Goal: Task Accomplishment & Management: Manage account settings

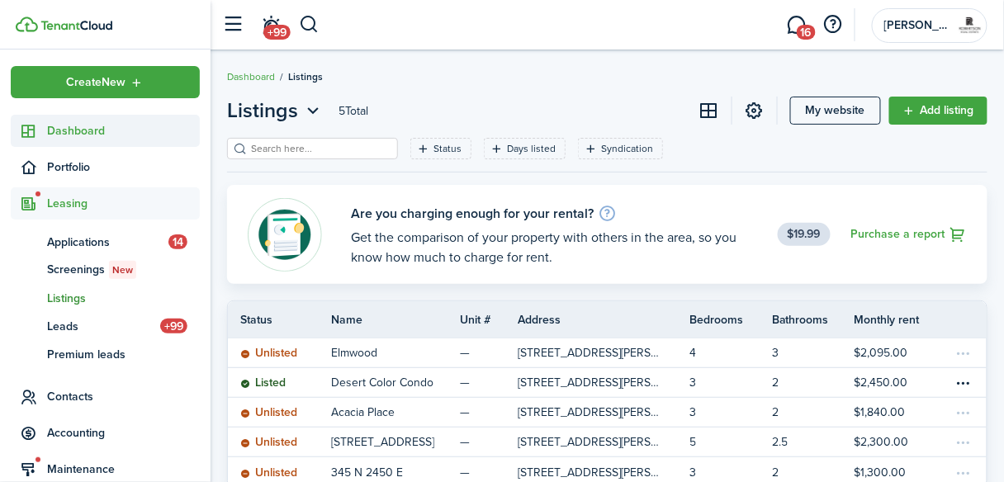
click at [92, 129] on span "Dashboard" at bounding box center [123, 130] width 153 height 17
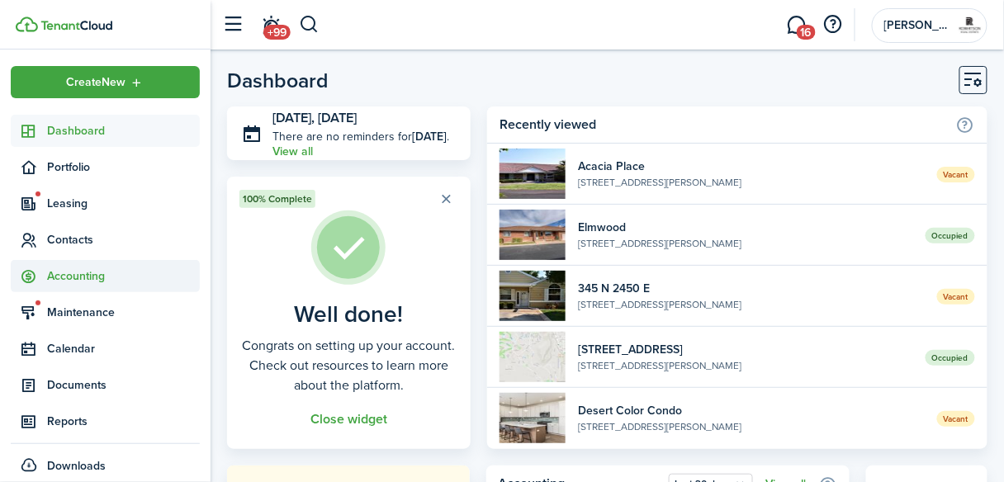
click at [101, 281] on span "Accounting" at bounding box center [123, 275] width 153 height 17
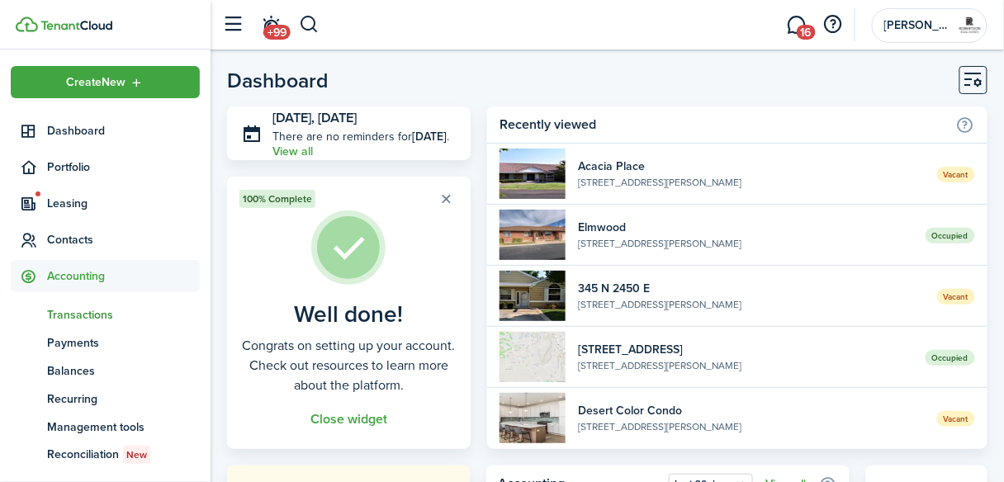
click at [82, 314] on span "Transactions" at bounding box center [123, 314] width 153 height 17
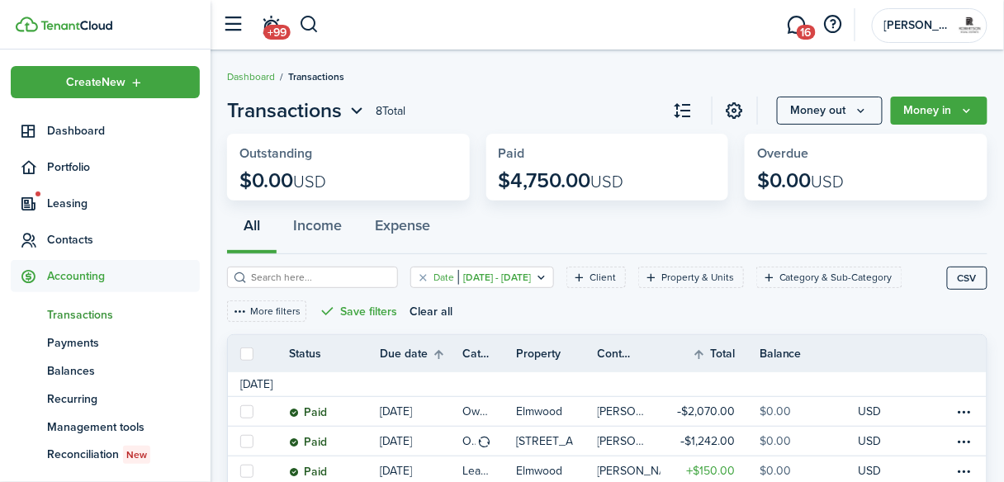
click at [548, 279] on icon "Open filter" at bounding box center [541, 277] width 14 height 13
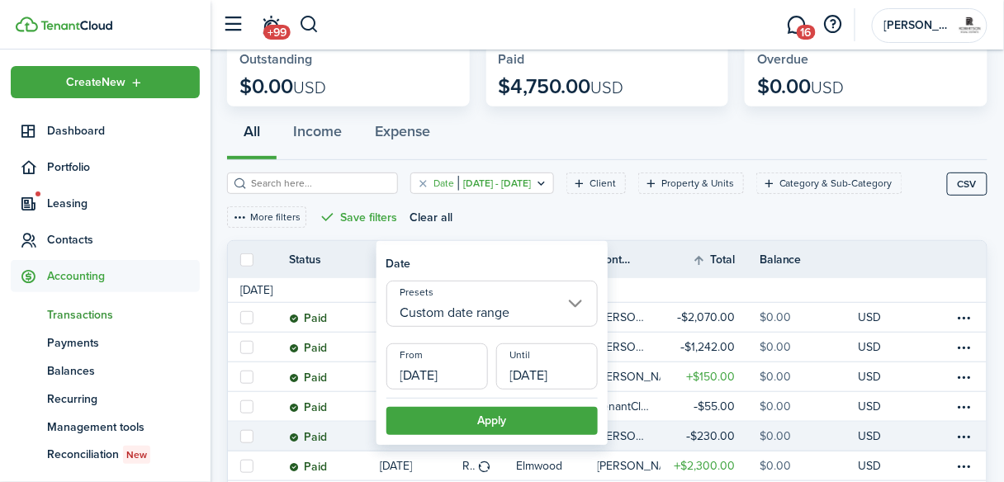
scroll to position [132, 0]
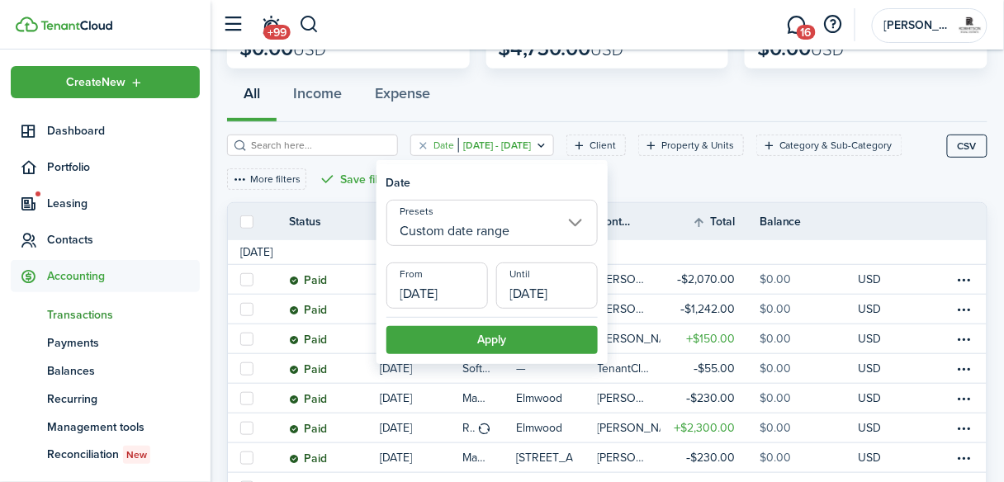
click at [581, 223] on input "Custom date range" at bounding box center [491, 223] width 211 height 46
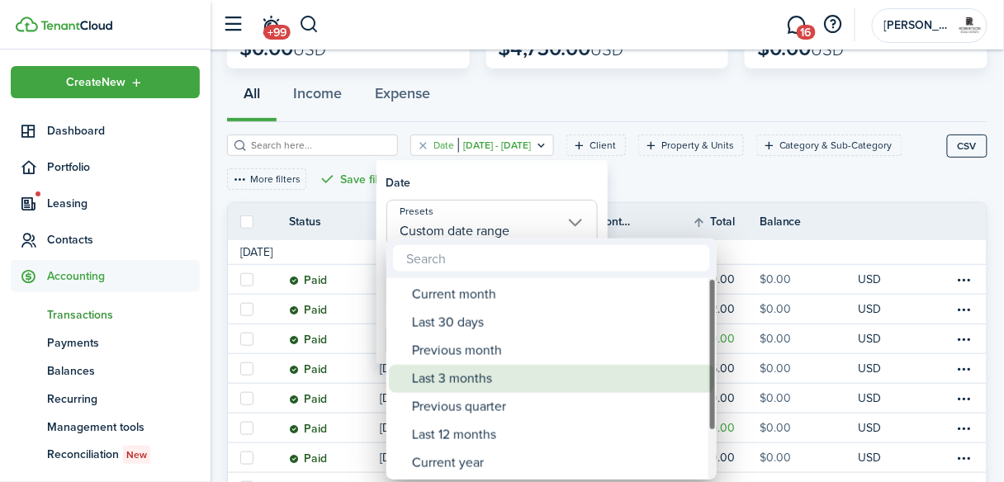
click at [447, 374] on div "Last 3 months" at bounding box center [558, 379] width 292 height 28
type input "Last 3 months"
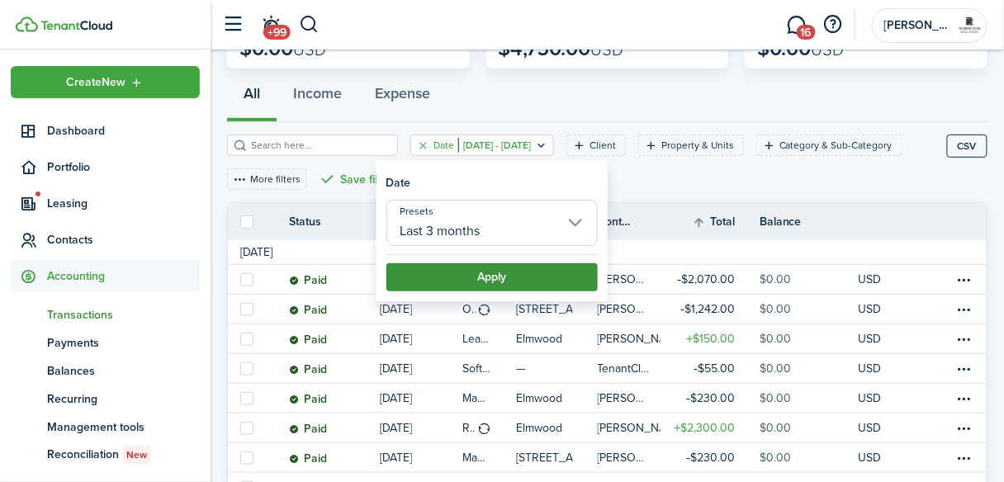
click at [462, 274] on button "Apply" at bounding box center [491, 277] width 211 height 28
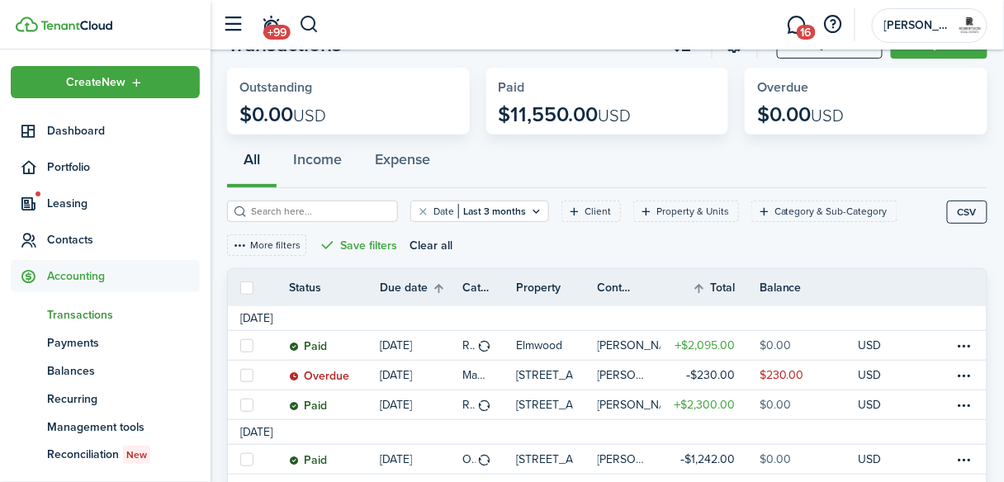
scroll to position [132, 0]
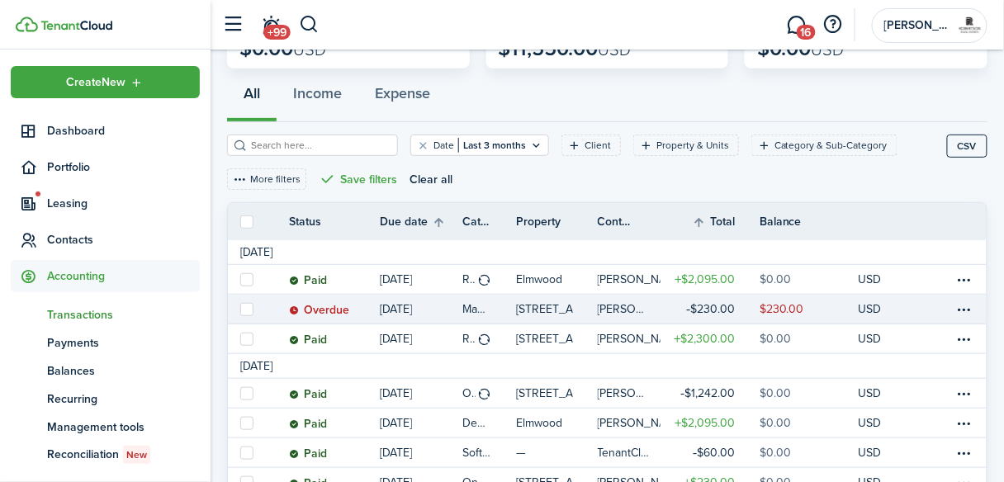
click at [361, 313] on link "Overdue" at bounding box center [334, 309] width 91 height 29
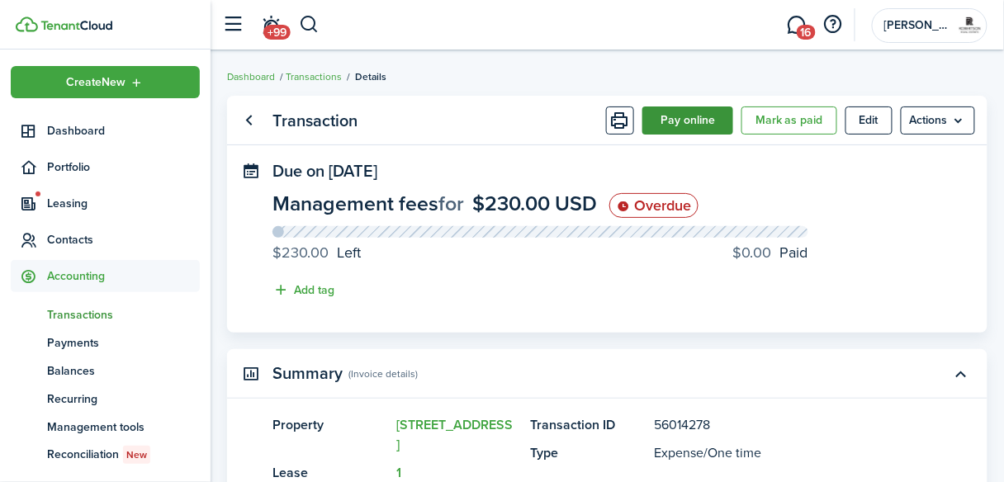
click at [678, 126] on button "Pay online" at bounding box center [687, 120] width 91 height 28
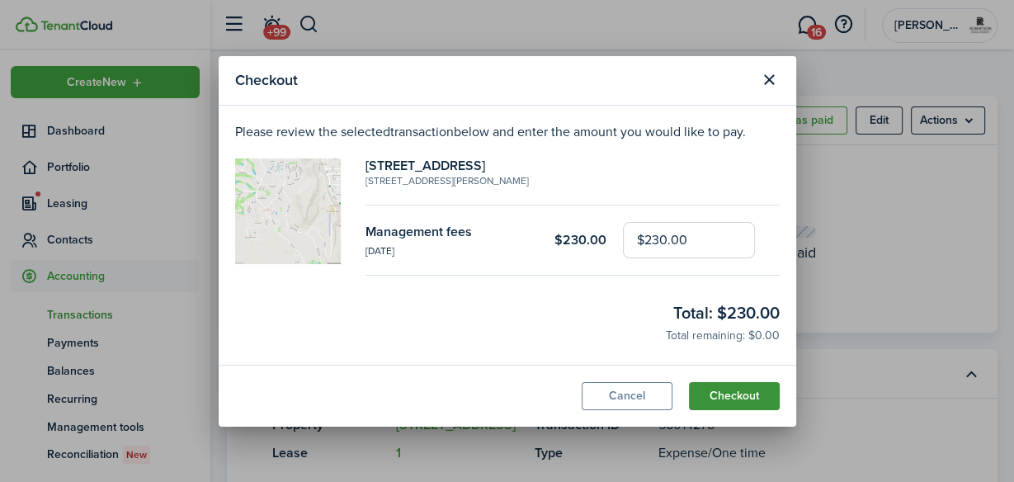
click at [729, 395] on button "Checkout" at bounding box center [734, 396] width 91 height 28
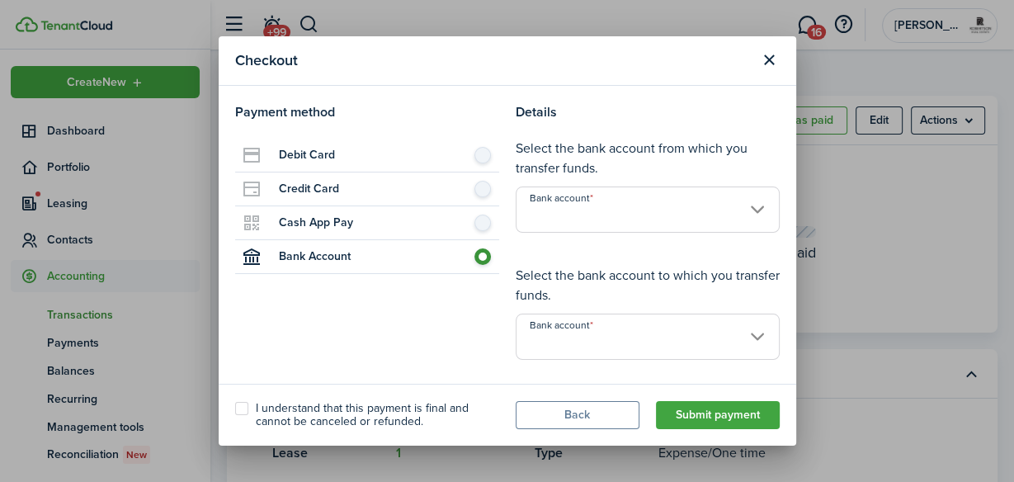
click at [754, 212] on input "Bank account" at bounding box center [648, 210] width 264 height 46
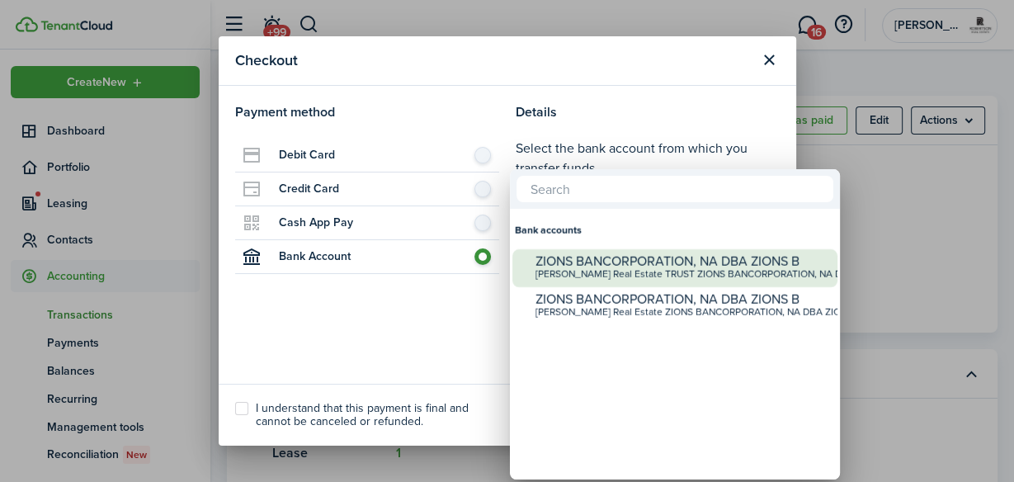
click at [718, 262] on div "ZIONS BANCORPORATION, NA DBA ZIONS B" at bounding box center [682, 261] width 292 height 15
type input "•••• •••• •••• 7154"
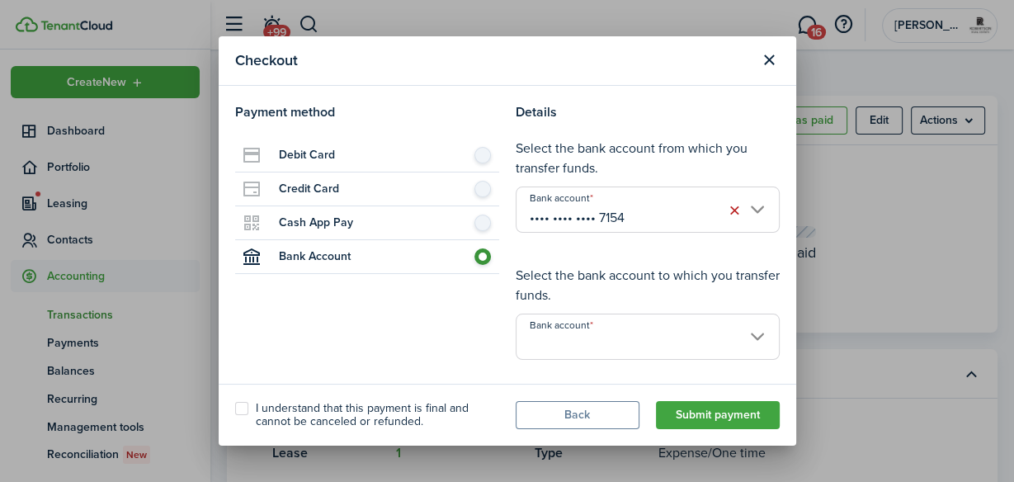
click at [622, 333] on input "Bank account" at bounding box center [648, 337] width 264 height 46
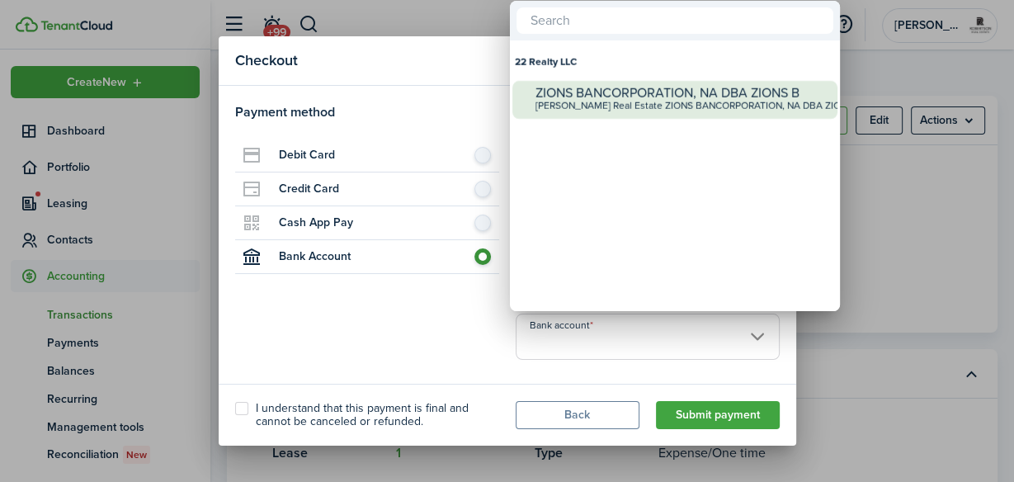
click at [634, 101] on div "[PERSON_NAME] Real Estate ZIONS BANCORPORATION, NA DBA ZIONS B | •••• 0165" at bounding box center [682, 107] width 292 height 12
type input "•••• •••• •••• 0165"
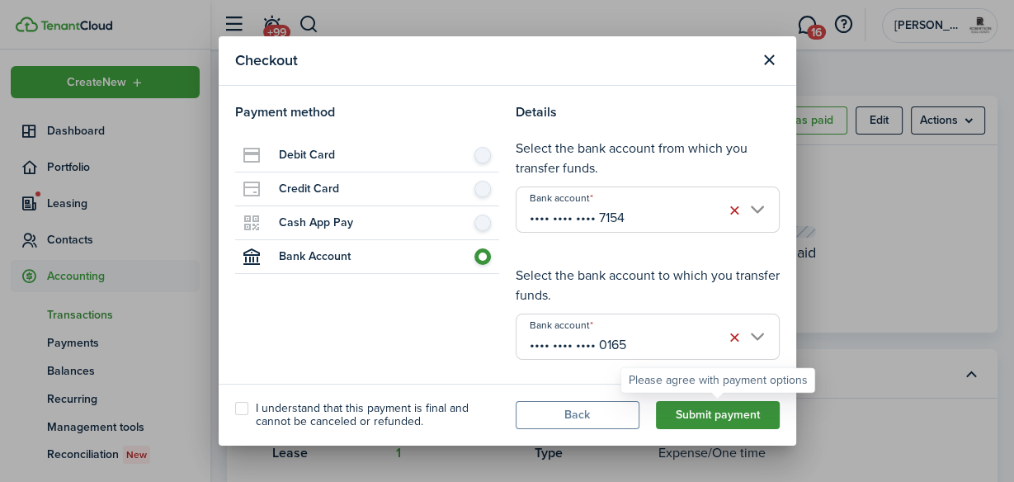
click at [672, 414] on button "Submit payment" at bounding box center [718, 415] width 124 height 28
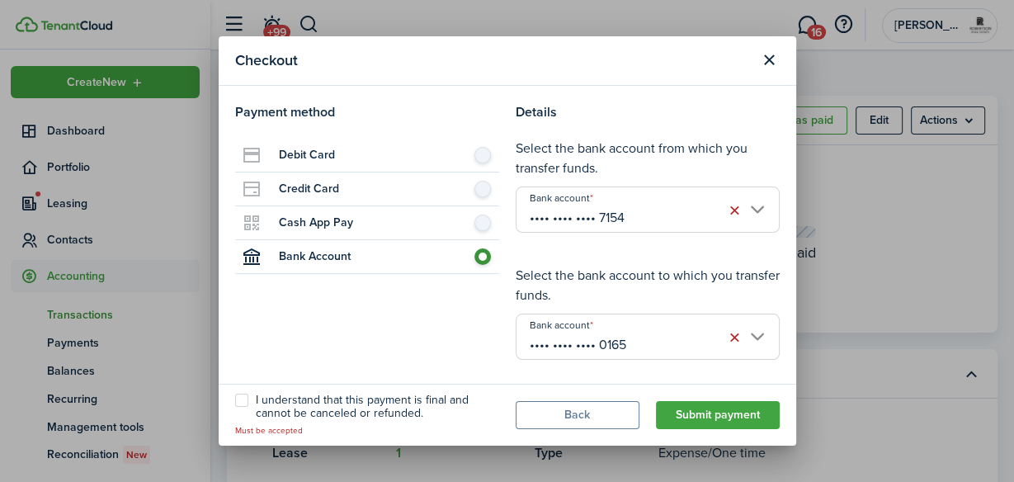
click at [246, 396] on label "I understand that this payment is final and cannot be canceled or refunded." at bounding box center [367, 407] width 264 height 26
click at [235, 415] on input "I understand that this payment is final and cannot be canceled or refunded." at bounding box center [234, 415] width 1 height 1
checkbox input "true"
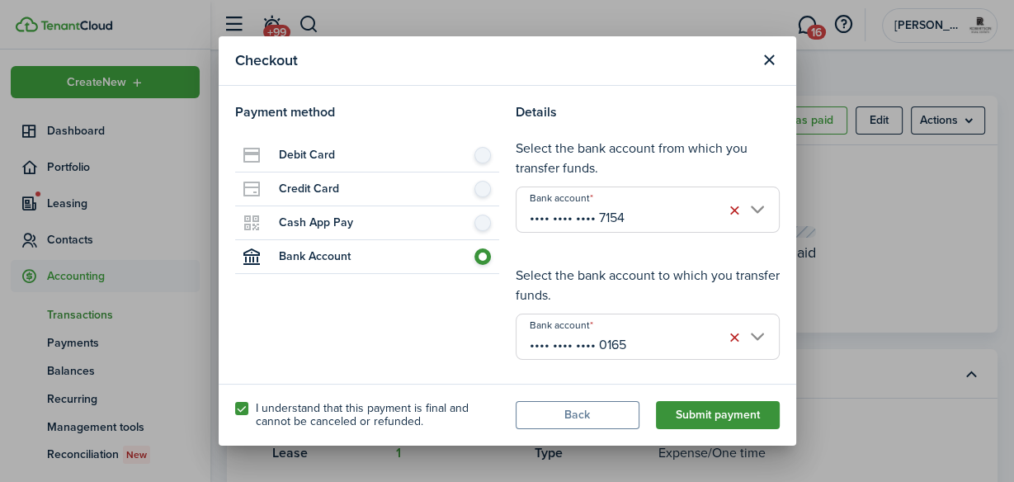
click at [688, 409] on button "Submit payment" at bounding box center [718, 415] width 124 height 28
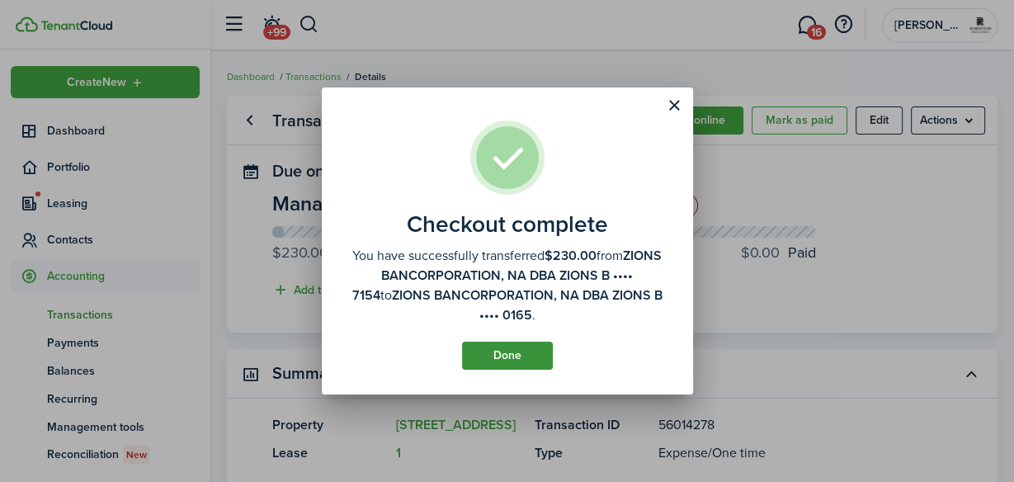
click at [537, 355] on button "Done" at bounding box center [507, 356] width 91 height 28
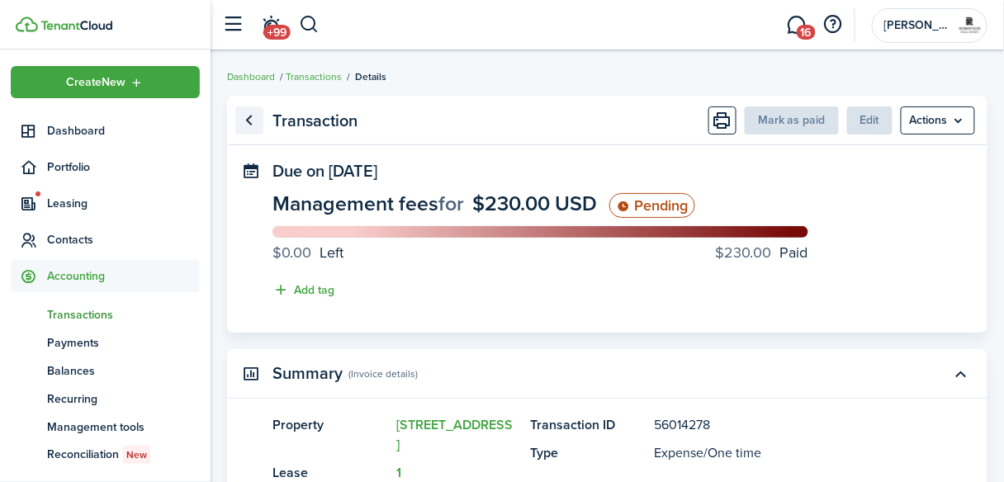
click at [246, 122] on link "Go back" at bounding box center [249, 120] width 28 height 28
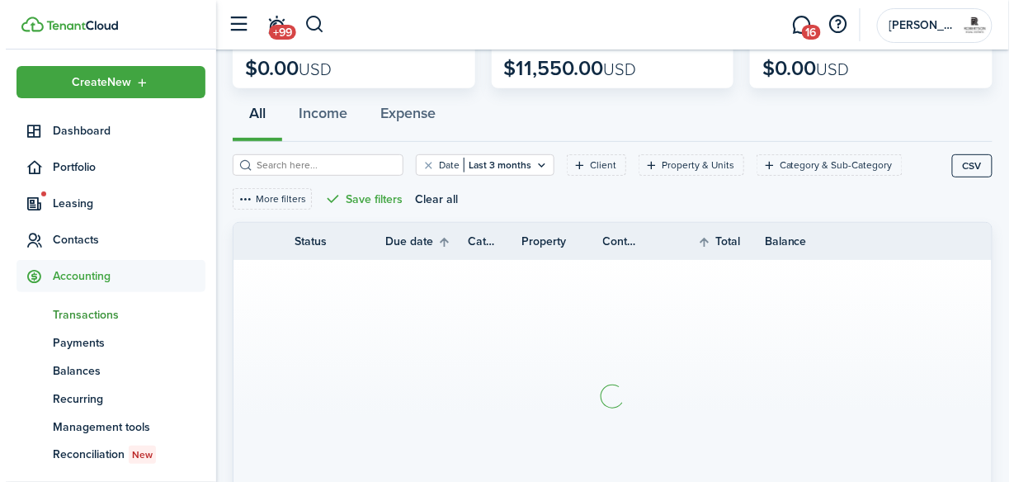
scroll to position [132, 0]
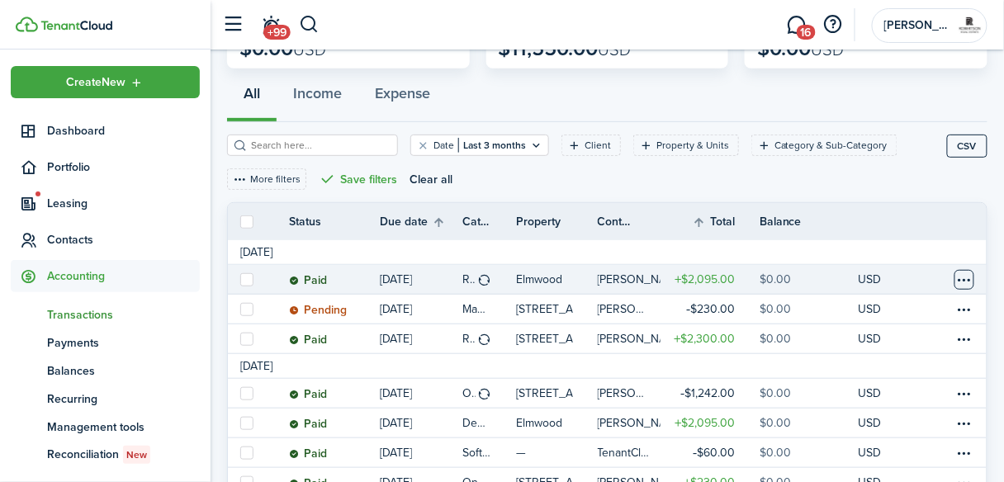
click at [964, 282] on table-menu-btn-icon at bounding box center [964, 280] width 20 height 20
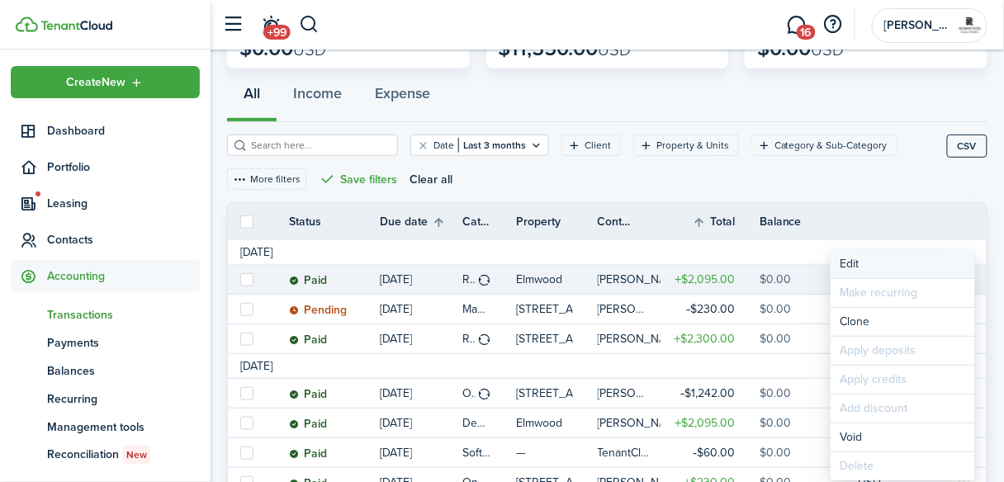
click at [848, 262] on button "Edit" at bounding box center [902, 264] width 144 height 28
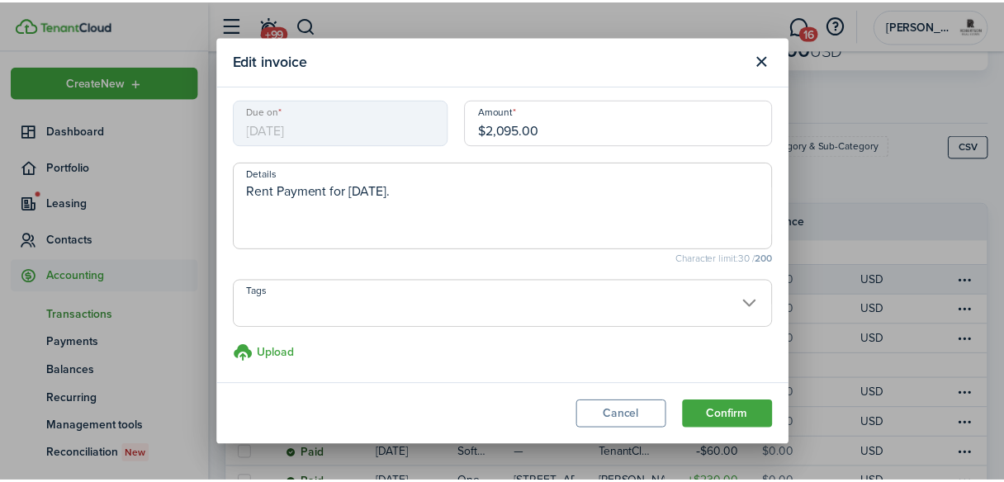
scroll to position [0, 0]
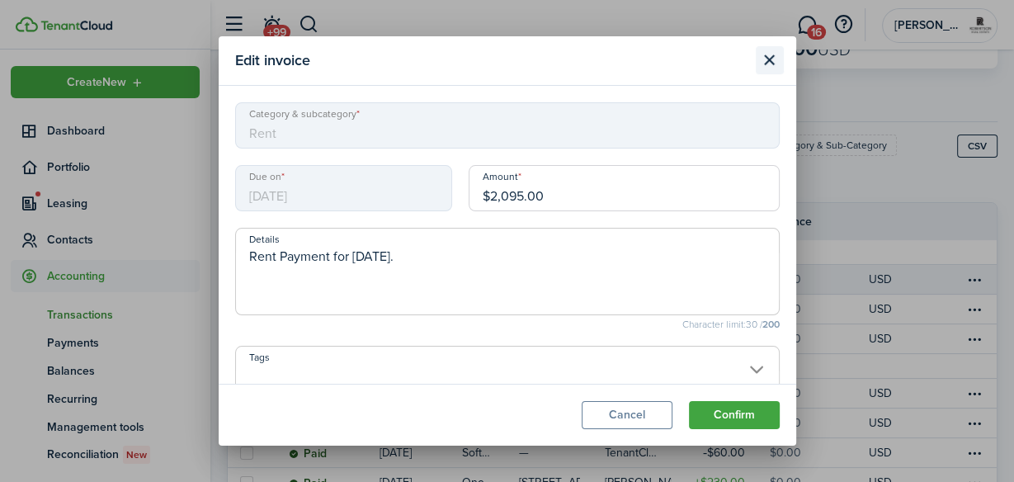
click at [763, 64] on button "Close modal" at bounding box center [770, 60] width 28 height 28
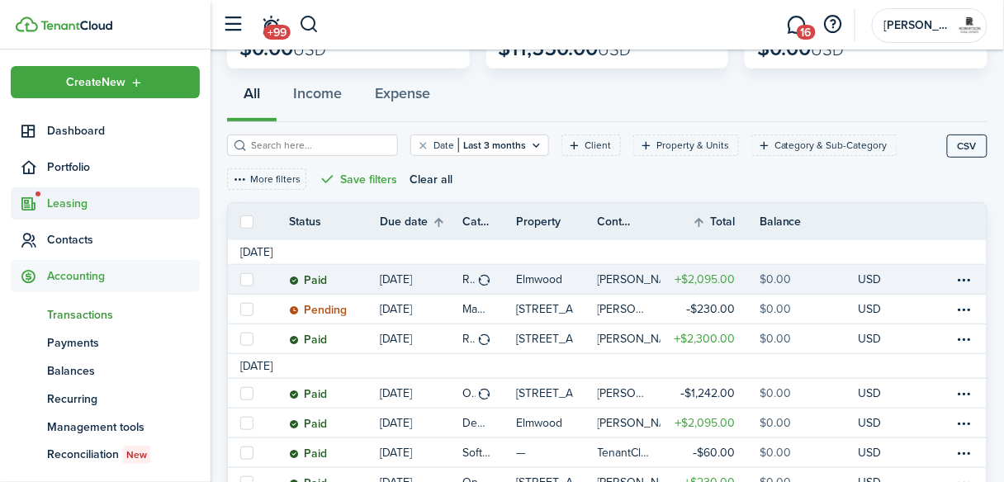
click at [61, 206] on span "Leasing" at bounding box center [123, 203] width 153 height 17
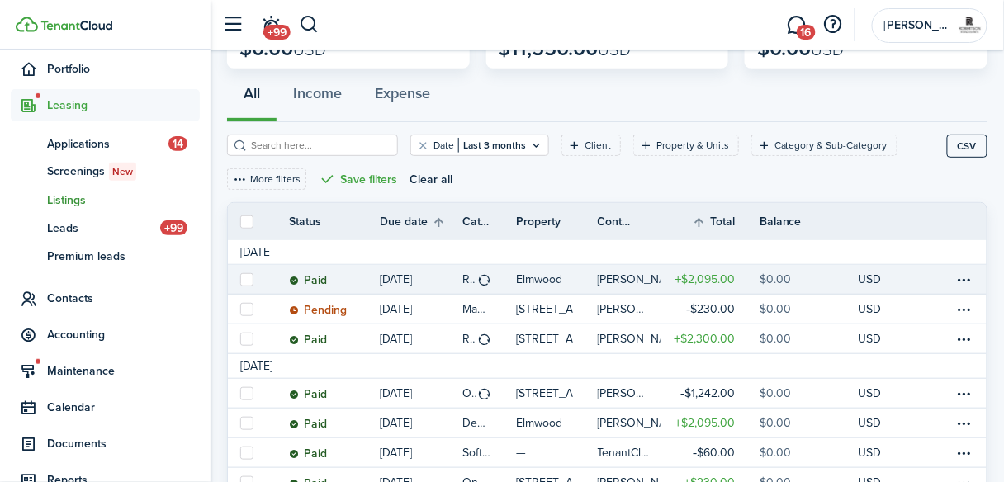
scroll to position [132, 0]
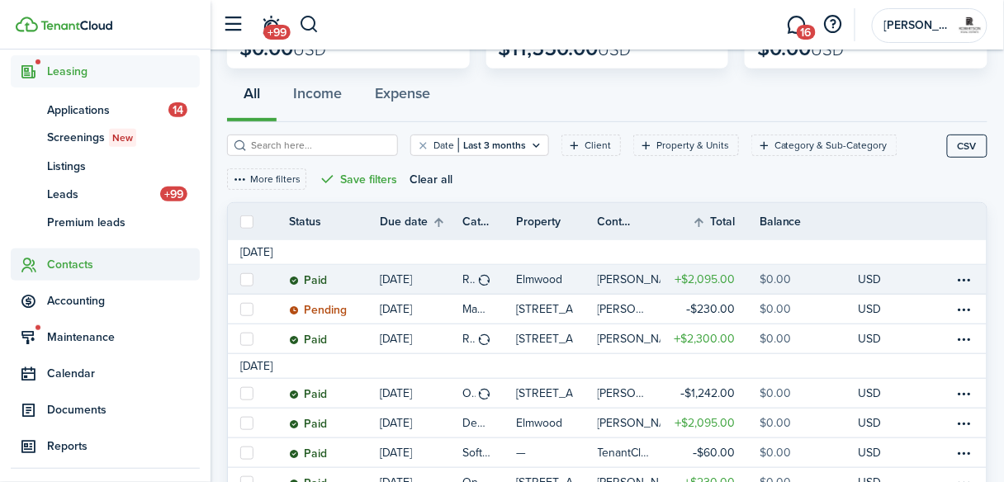
click at [87, 253] on span "Contacts" at bounding box center [105, 264] width 189 height 32
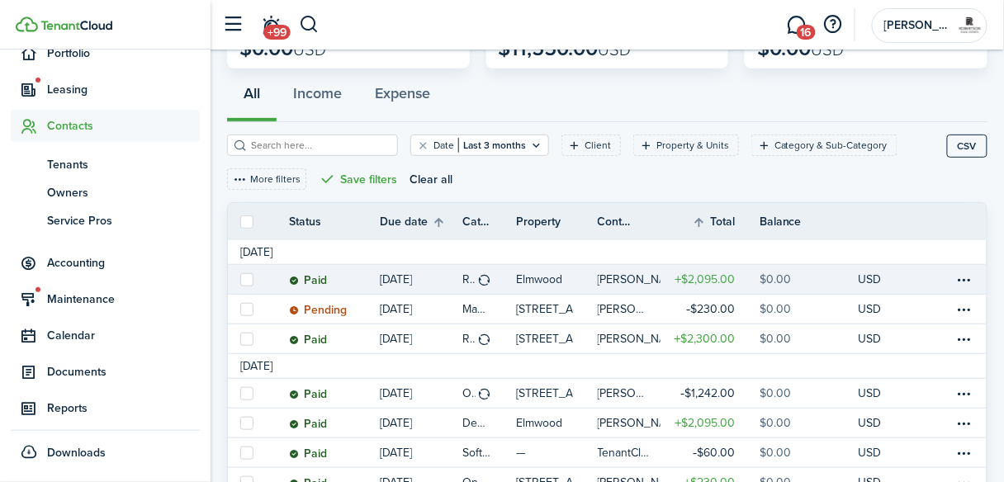
scroll to position [114, 0]
click at [83, 173] on link "tn Tenants" at bounding box center [105, 164] width 189 height 28
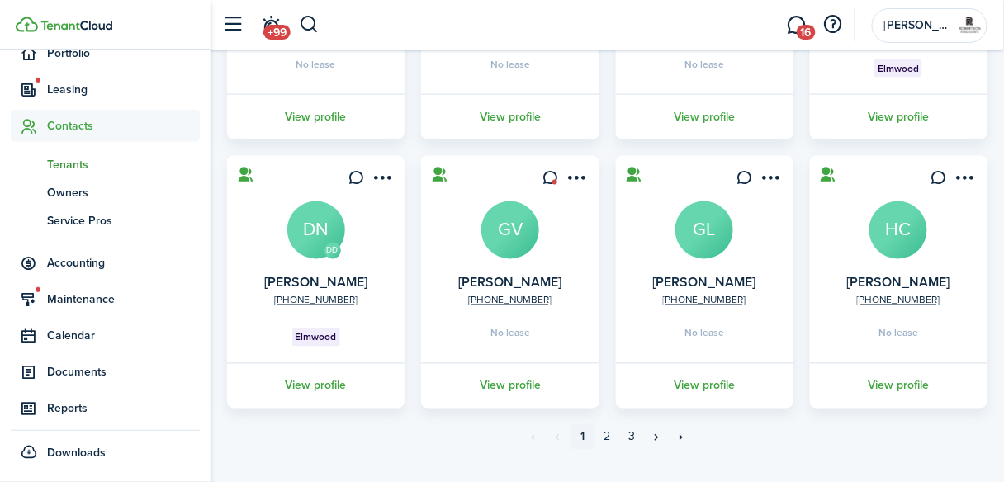
scroll to position [588, 0]
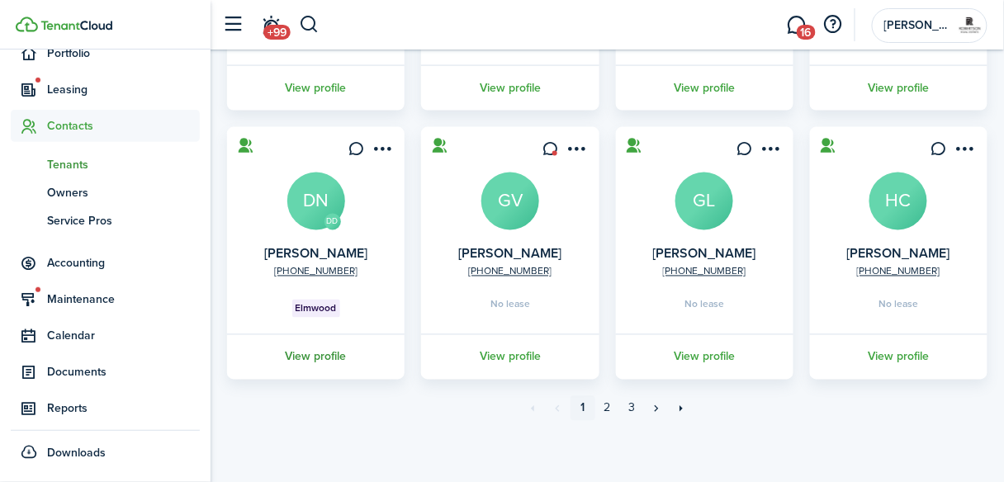
click at [333, 352] on link "View profile" at bounding box center [316, 356] width 182 height 45
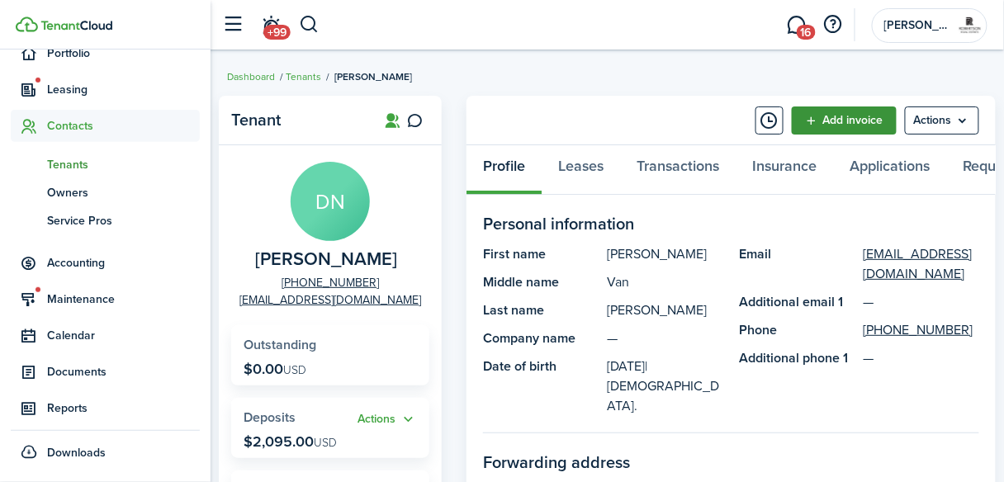
click at [842, 123] on link "Add invoice" at bounding box center [844, 120] width 105 height 28
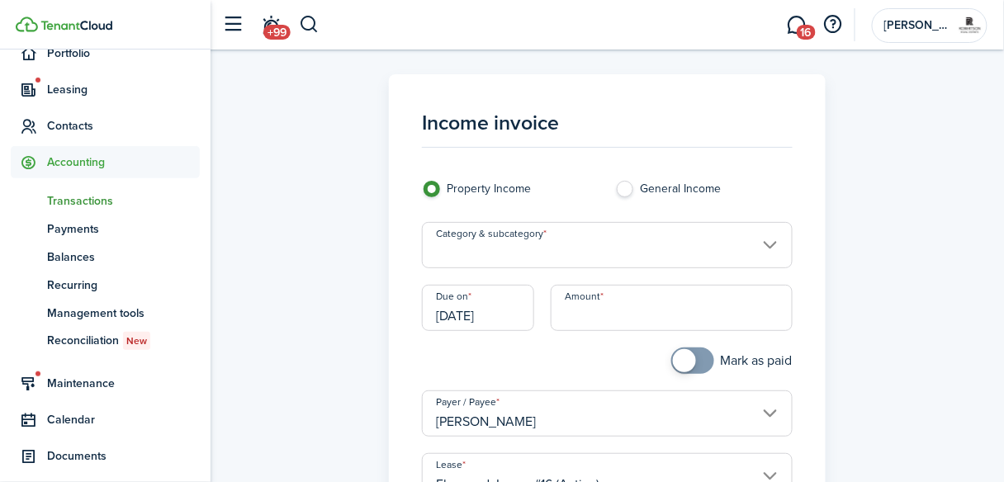
click at [774, 243] on input "Category & subcategory" at bounding box center [607, 245] width 371 height 46
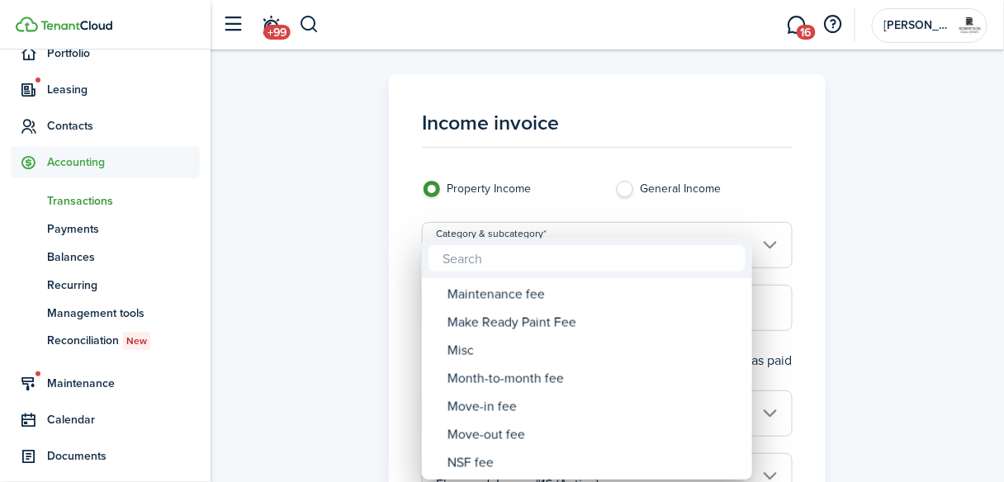
click at [776, 152] on div at bounding box center [502, 241] width 1268 height 746
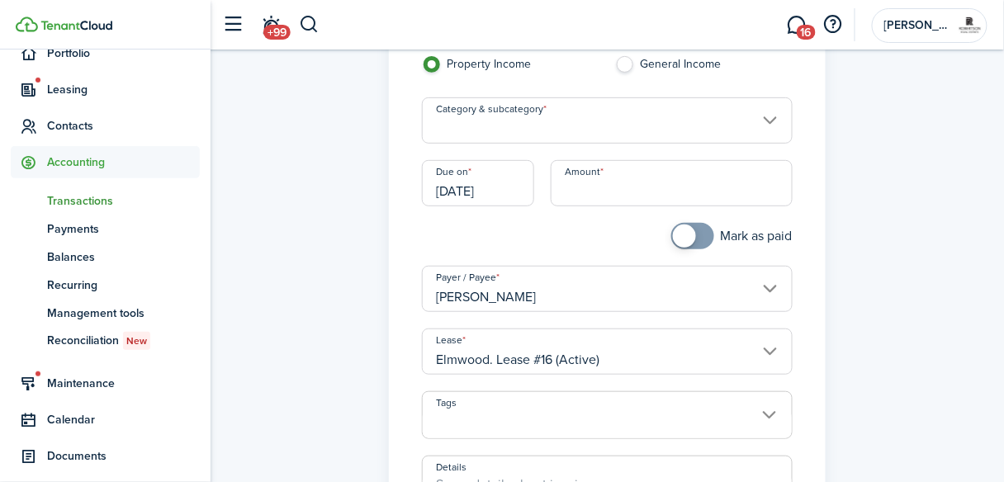
scroll to position [132, 0]
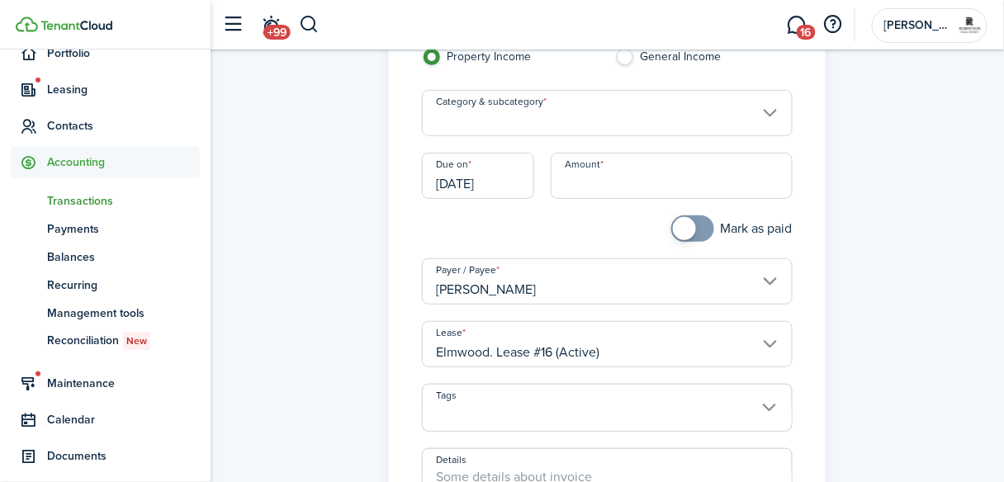
click at [774, 287] on input "[PERSON_NAME]" at bounding box center [607, 281] width 371 height 46
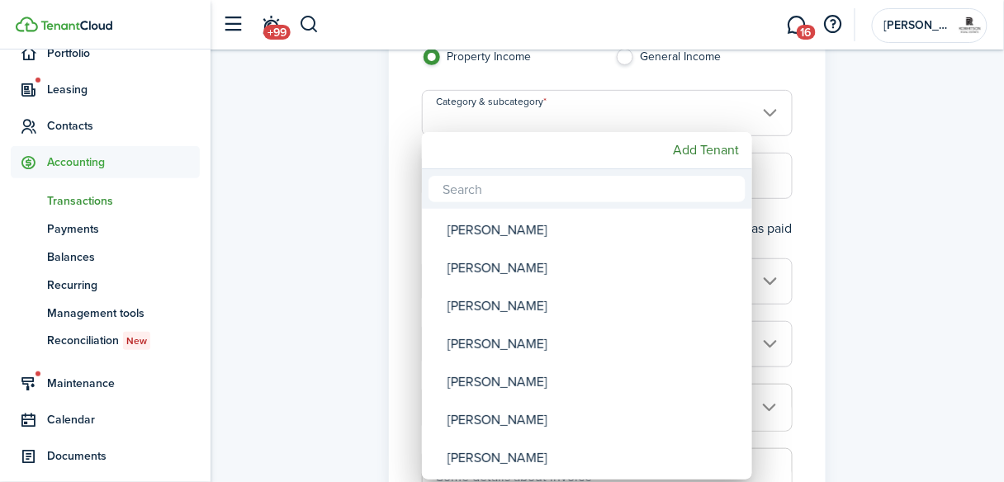
click at [869, 145] on div at bounding box center [502, 241] width 1268 height 746
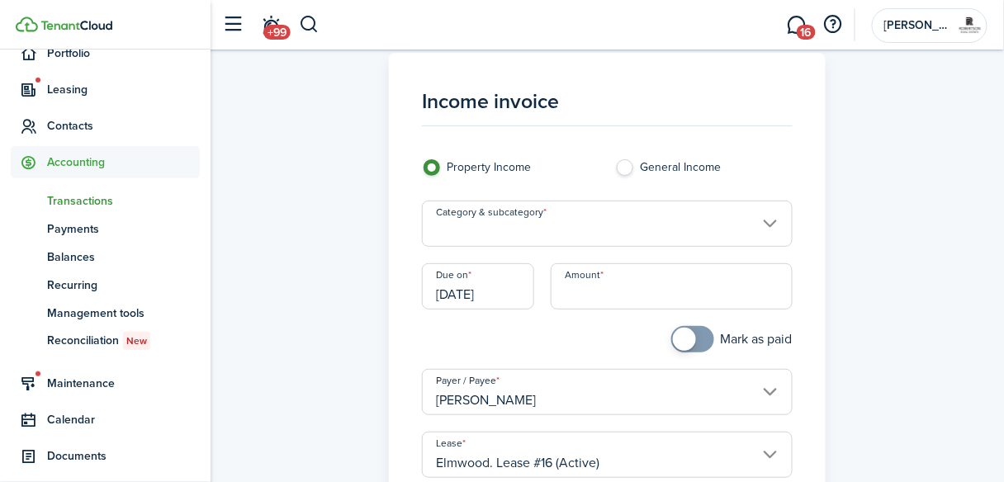
scroll to position [0, 0]
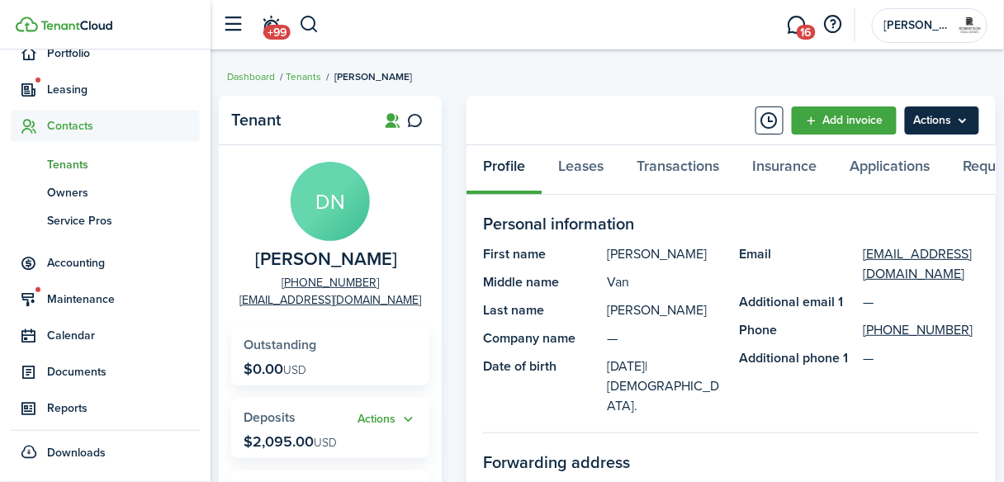
click at [965, 128] on menu-btn "Actions" at bounding box center [942, 120] width 74 height 28
click at [653, 104] on panel-main-header "Add invoice Actions" at bounding box center [730, 121] width 529 height 50
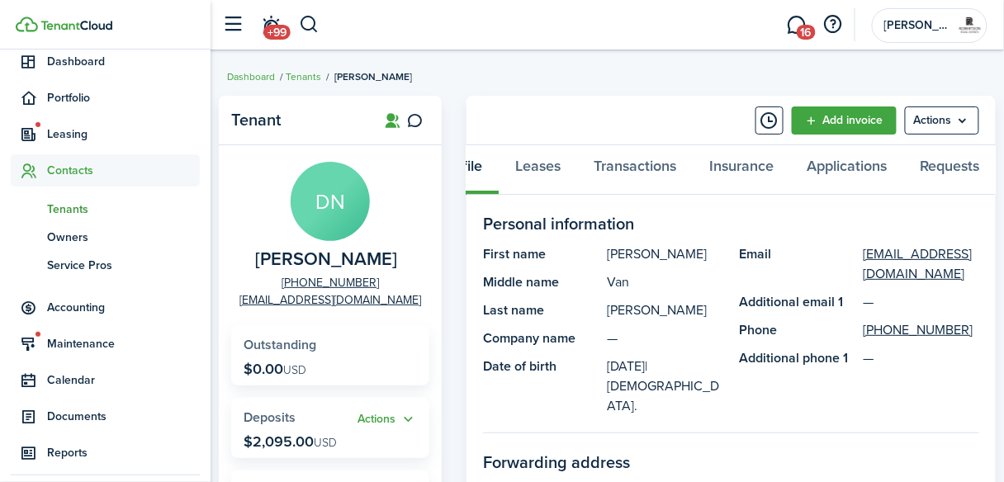
scroll to position [48, 0]
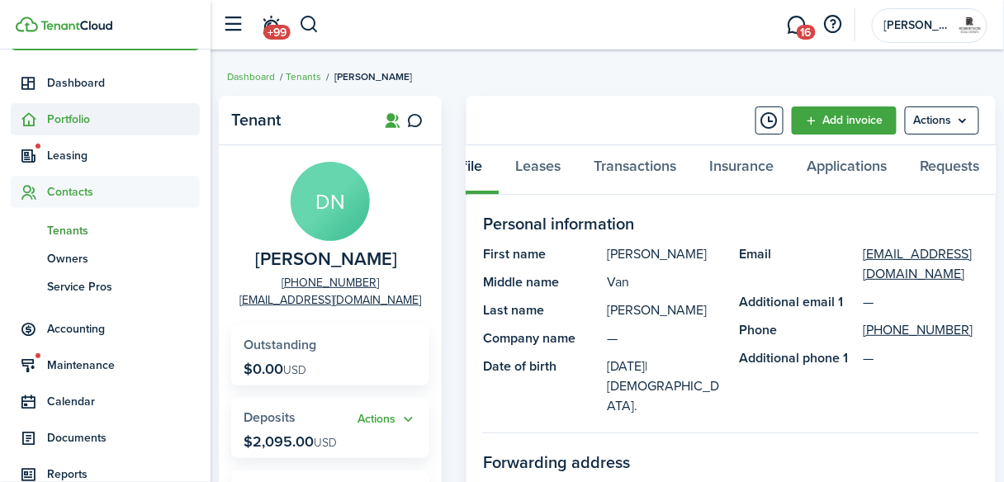
click at [76, 119] on span "Portfolio" at bounding box center [123, 119] width 153 height 17
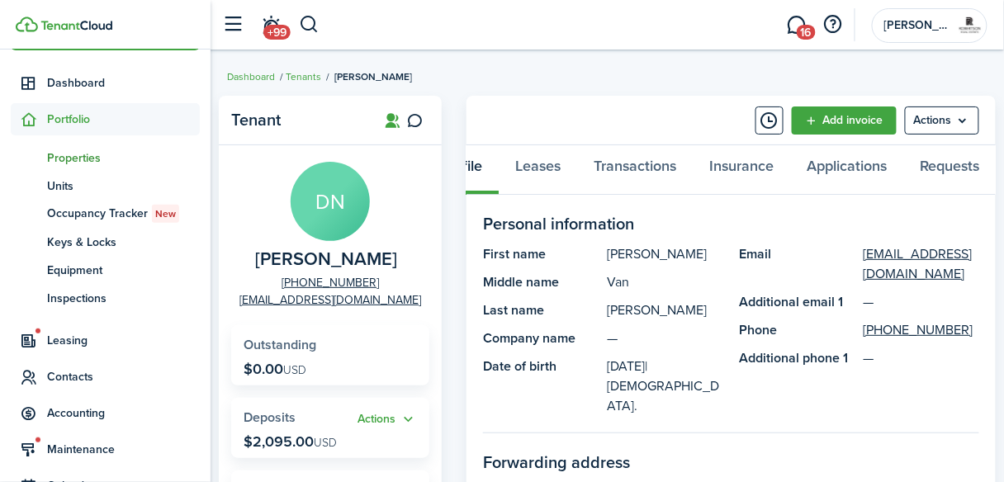
click at [69, 153] on span "Properties" at bounding box center [123, 157] width 153 height 17
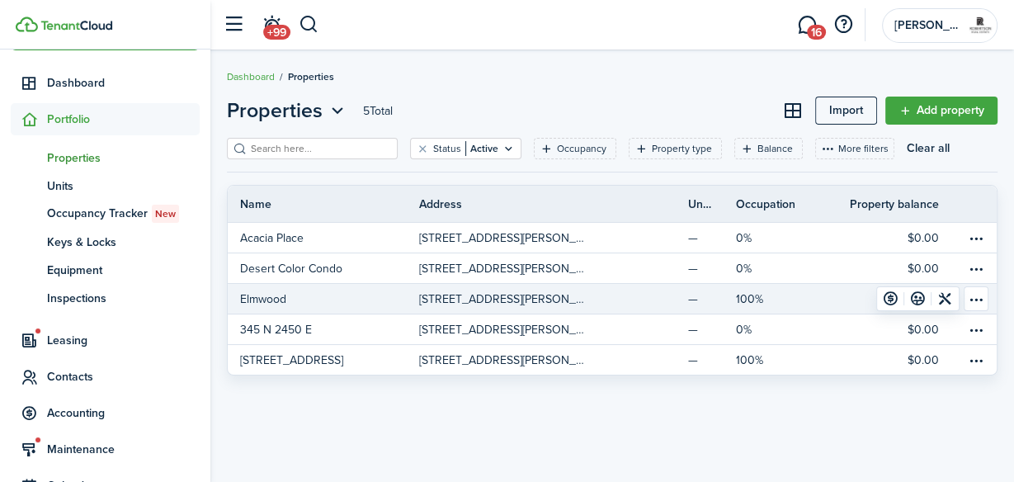
click at [534, 300] on p "[STREET_ADDRESS][PERSON_NAME]" at bounding box center [502, 299] width 167 height 17
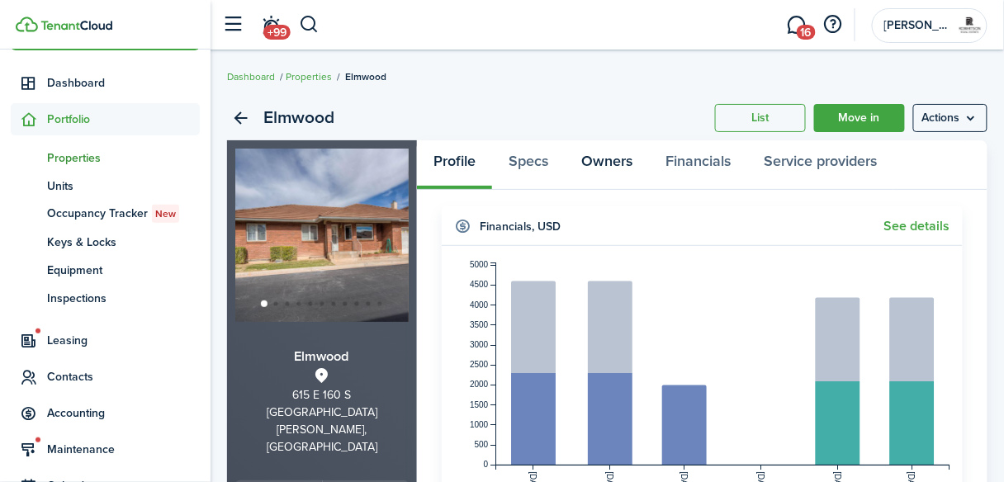
click at [592, 163] on link "Owners" at bounding box center [607, 165] width 84 height 50
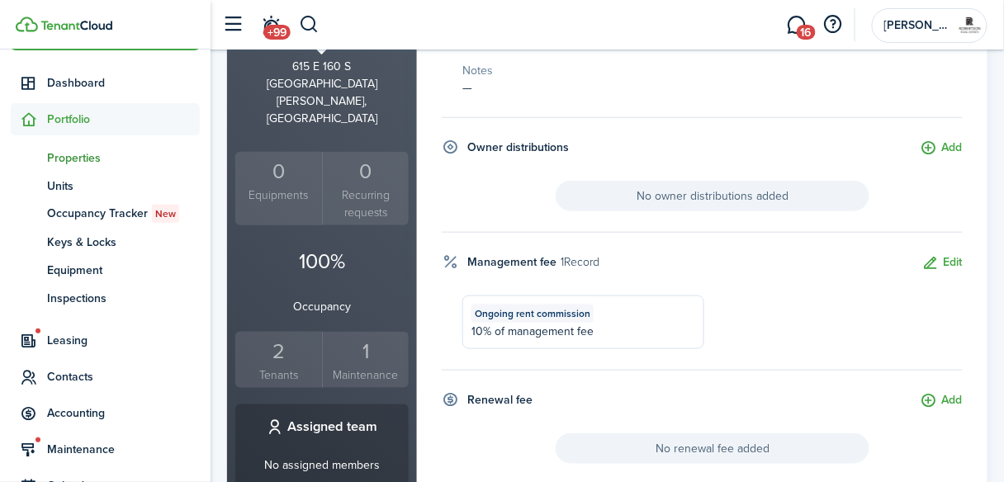
scroll to position [330, 0]
click at [951, 252] on button "Edit" at bounding box center [942, 261] width 40 height 19
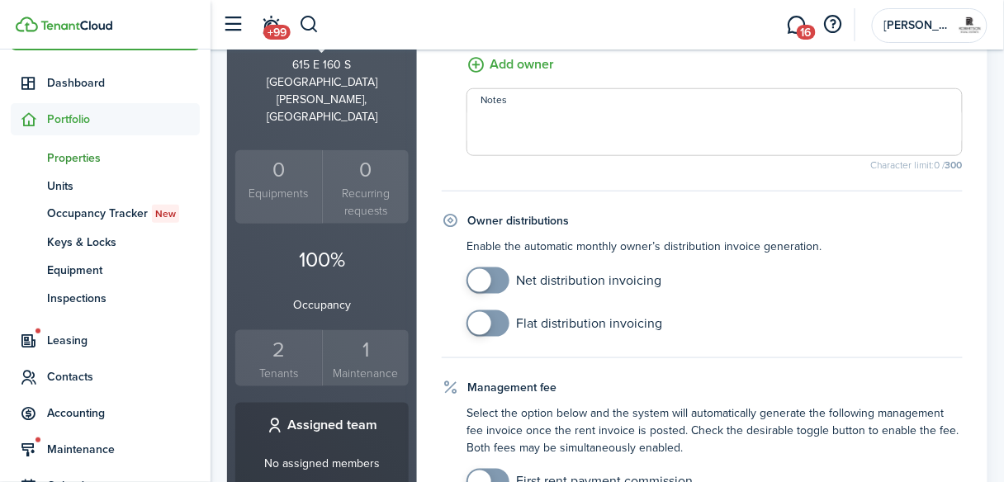
checkbox input "true"
click at [480, 327] on span at bounding box center [479, 323] width 23 height 23
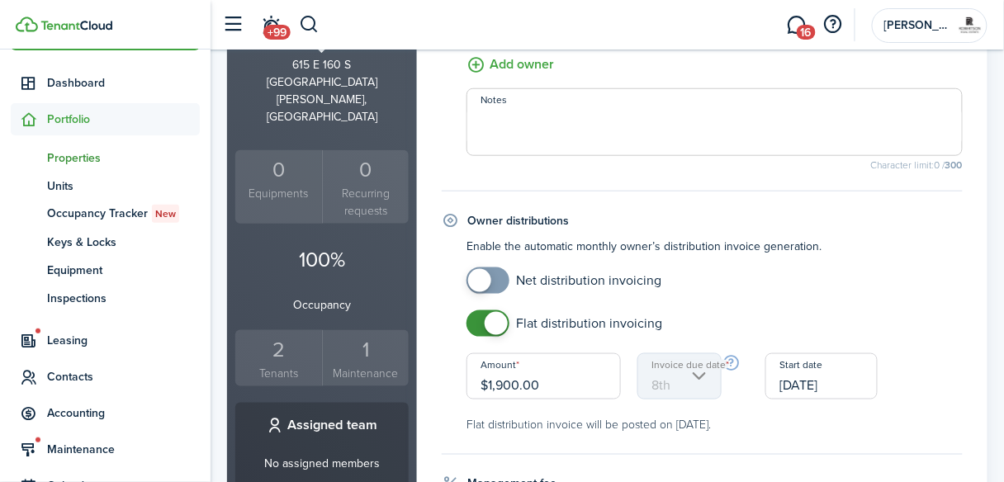
scroll to position [396, 0]
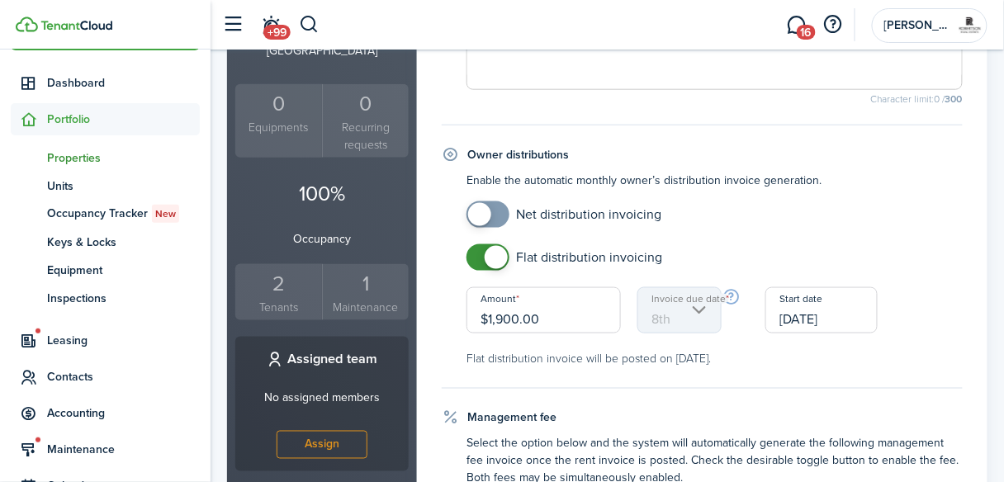
click at [537, 318] on input "$1,900.00" at bounding box center [543, 310] width 154 height 46
drag, startPoint x: 548, startPoint y: 320, endPoint x: 483, endPoint y: 319, distance: 65.2
click at [483, 319] on input "$1,900.00" at bounding box center [543, 310] width 154 height 46
click at [765, 375] on fieldset "Owner distributions Enable the automatic monthly owner’s distribution invoice g…" at bounding box center [702, 267] width 521 height 243
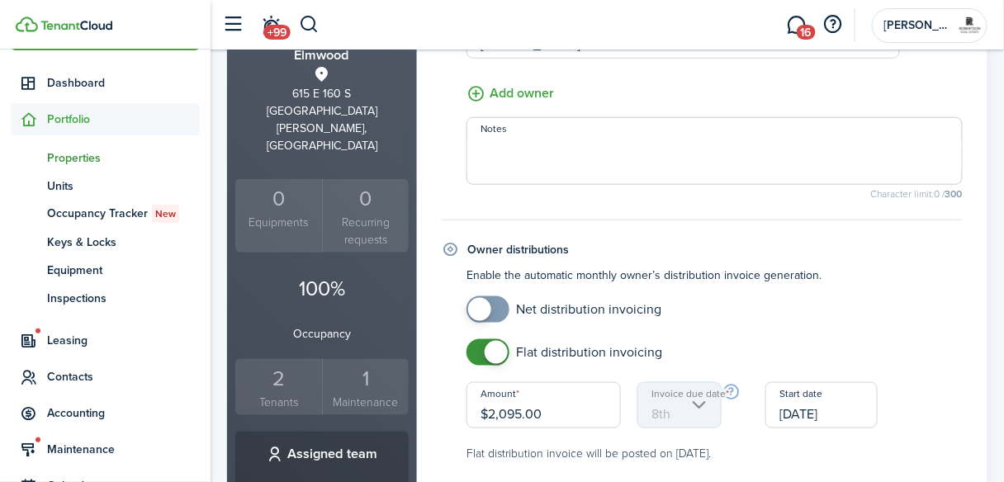
scroll to position [330, 0]
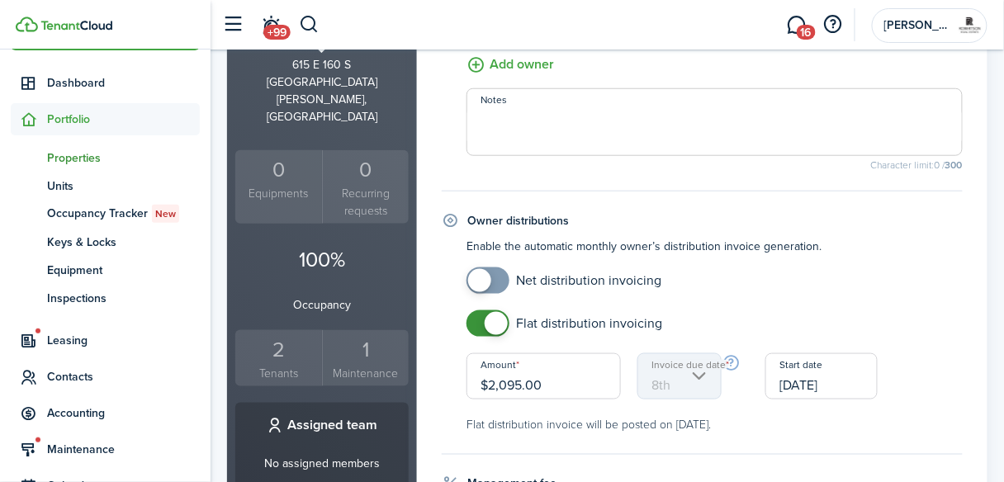
drag, startPoint x: 551, startPoint y: 386, endPoint x: 480, endPoint y: 388, distance: 71.8
click at [480, 388] on input "$2,095.00" at bounding box center [543, 376] width 154 height 46
type input "$1,900.00"
click at [754, 428] on small "Flat distribution invoice will be posted on [DATE]." at bounding box center [714, 424] width 496 height 17
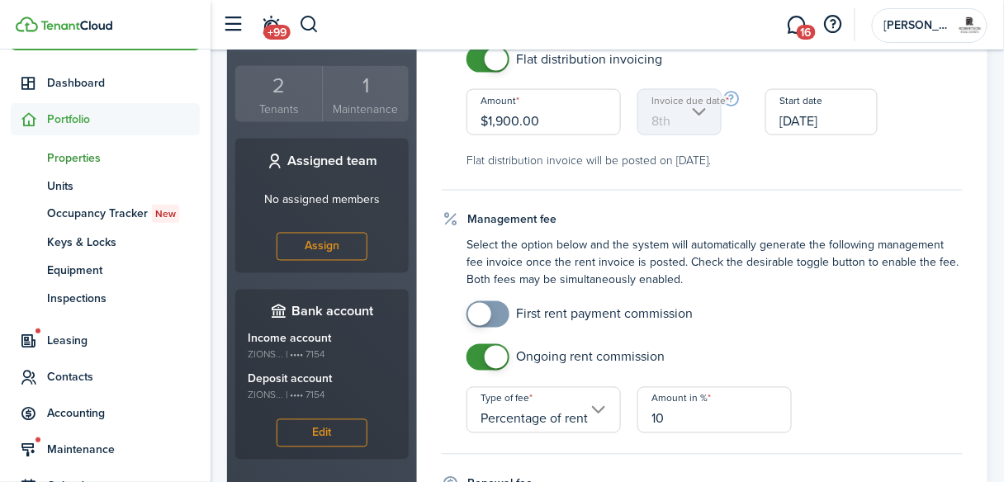
scroll to position [726, 0]
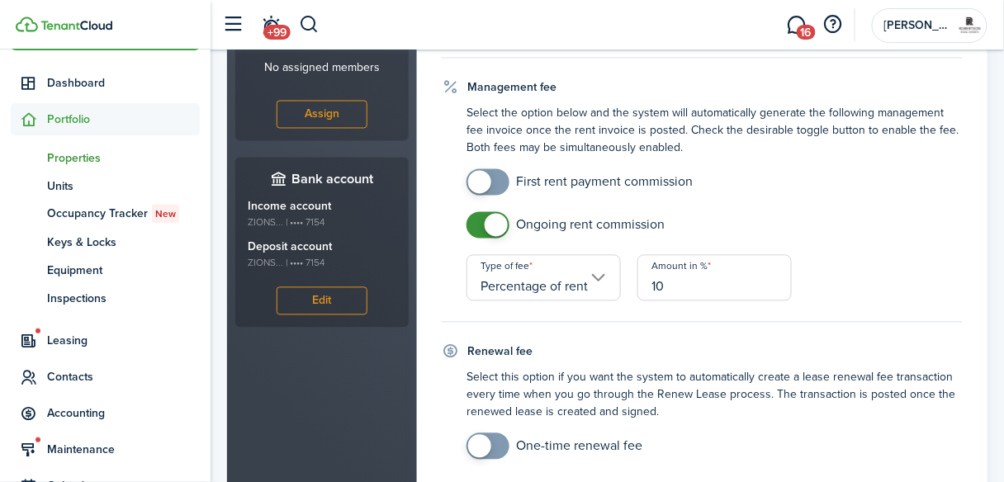
checkbox input "true"
click at [483, 182] on span at bounding box center [479, 182] width 23 height 23
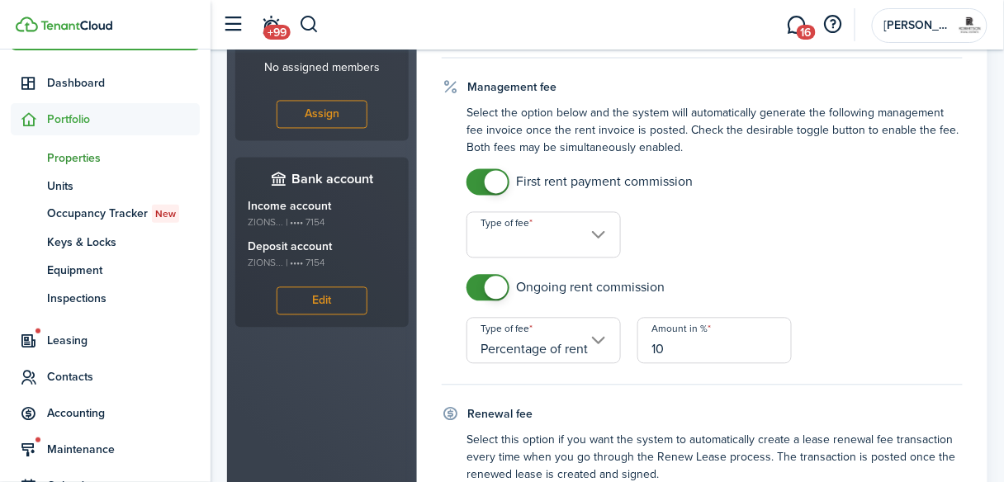
click at [603, 241] on input "Type of fee" at bounding box center [543, 235] width 154 height 46
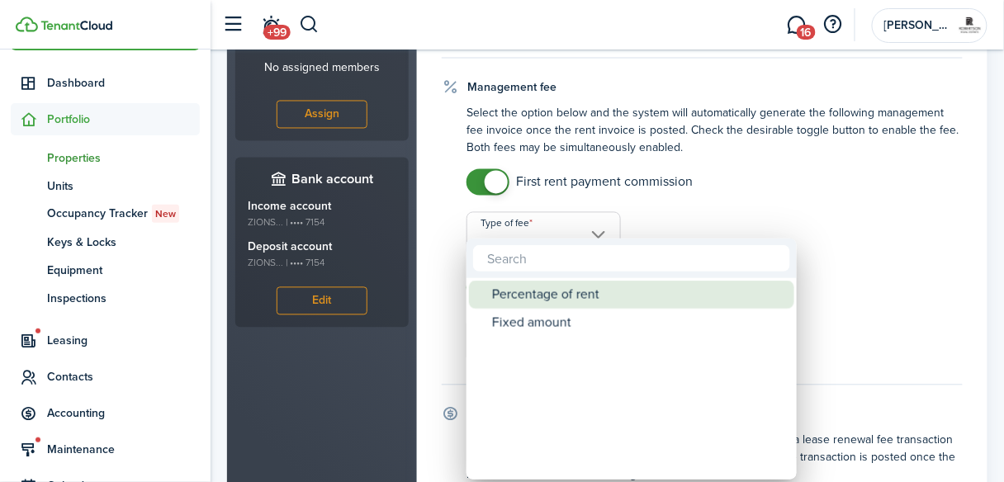
click at [547, 300] on div "Percentage of rent" at bounding box center [638, 295] width 292 height 28
type input "Percentage of rent"
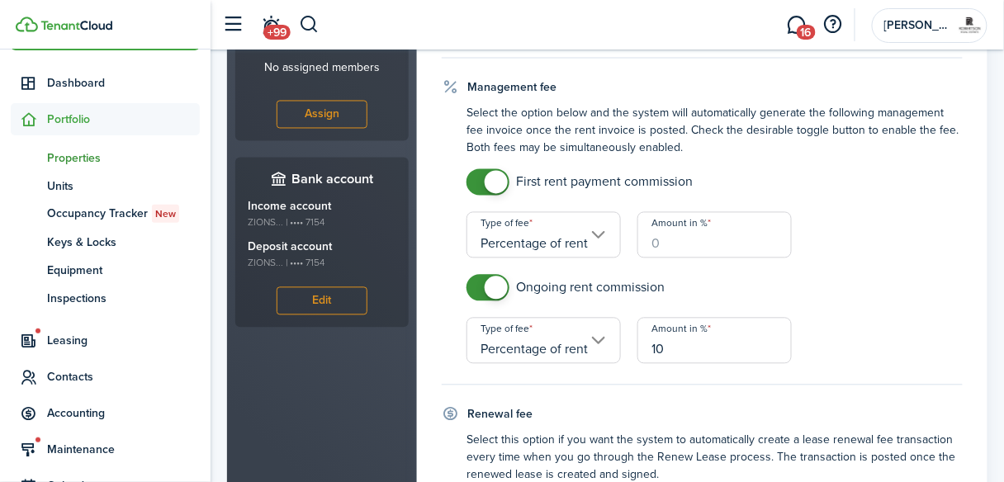
click at [669, 246] on input "Amount in %" at bounding box center [714, 235] width 154 height 46
type input "10"
click at [776, 287] on mobiscroll-switch "Ongoing rent commission" at bounding box center [714, 288] width 496 height 26
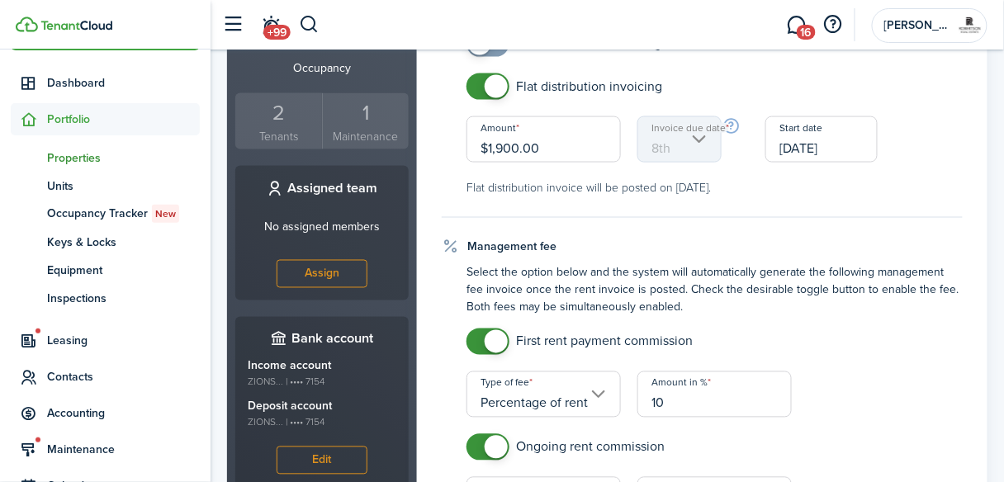
scroll to position [528, 0]
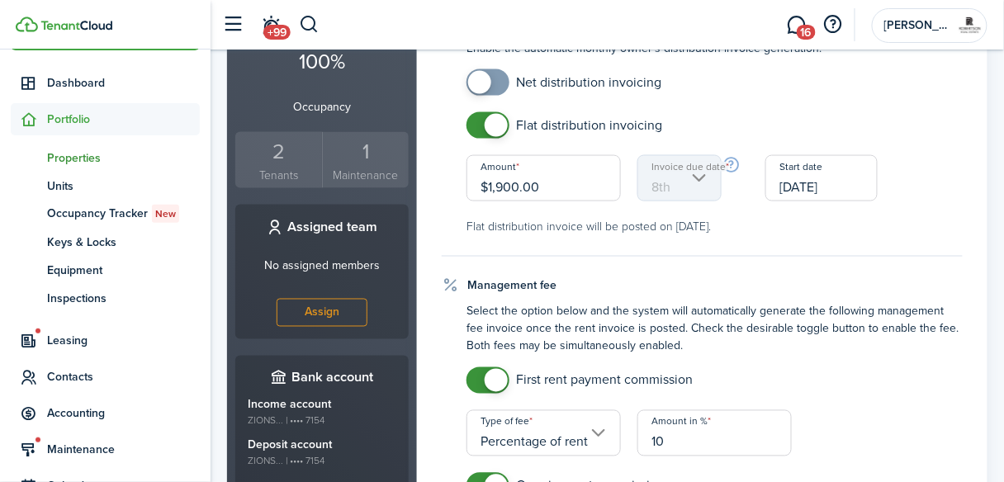
click at [701, 180] on mbsc-scroller "Invoice due date 8th" at bounding box center [679, 178] width 84 height 46
click at [810, 188] on input "[DATE]" at bounding box center [820, 178] width 111 height 46
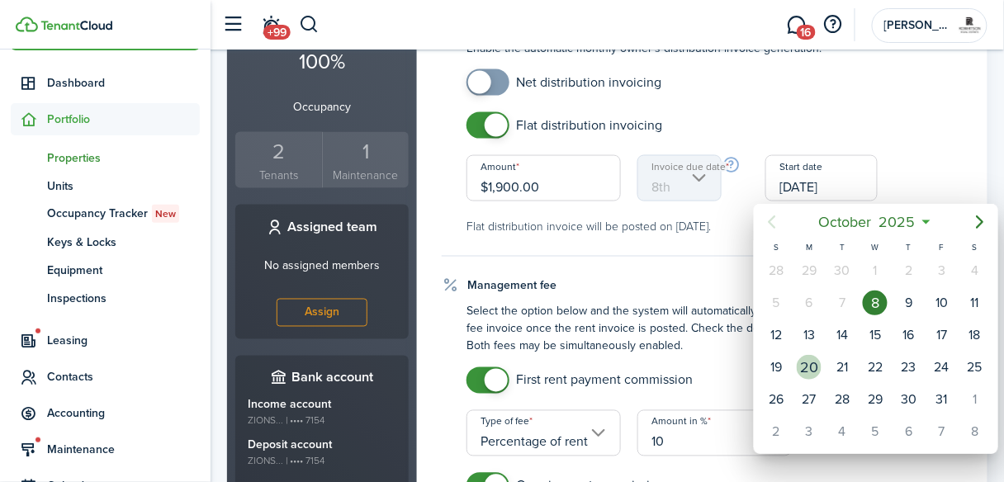
click at [813, 367] on div "20" at bounding box center [809, 367] width 25 height 25
type input "20th"
type input "[DATE]"
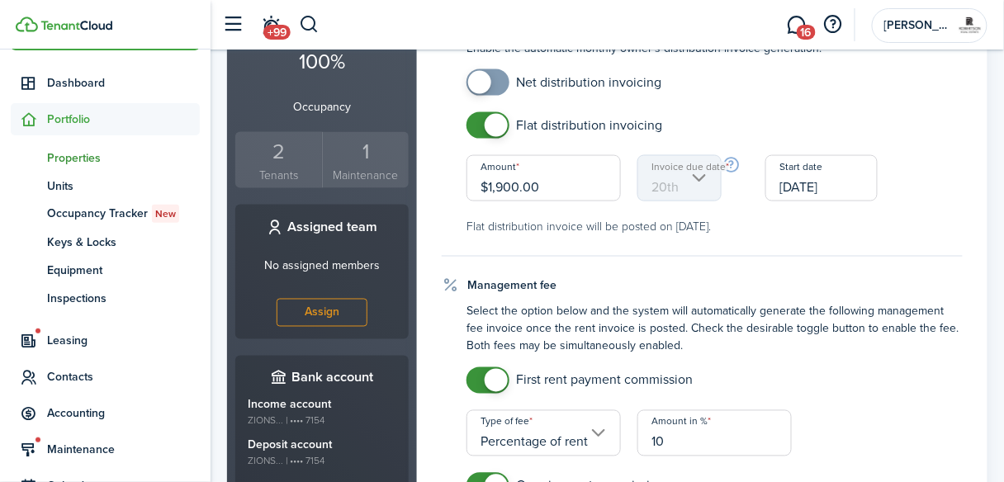
click at [706, 277] on div "Management fee" at bounding box center [702, 285] width 521 height 17
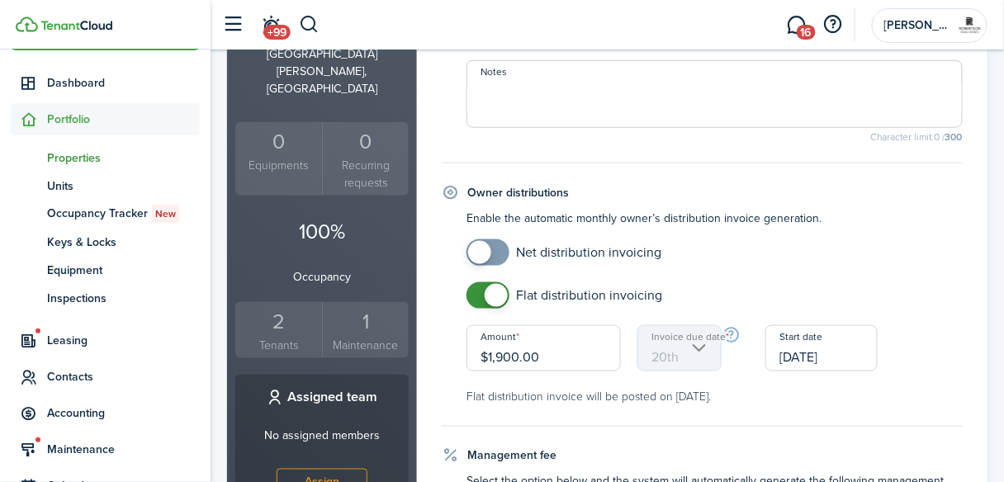
scroll to position [330, 0]
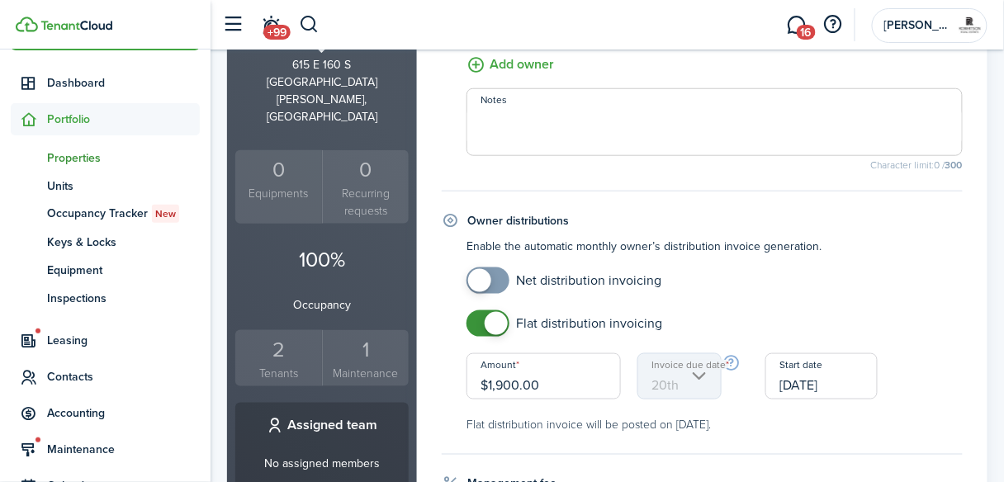
drag, startPoint x: 576, startPoint y: 387, endPoint x: 463, endPoint y: 387, distance: 113.1
click at [463, 387] on div "Amount $1,900.00" at bounding box center [543, 376] width 171 height 46
type input "$1,885.50"
click at [511, 432] on small "Flat distribution invoice will be posted on [DATE]." at bounding box center [714, 424] width 496 height 17
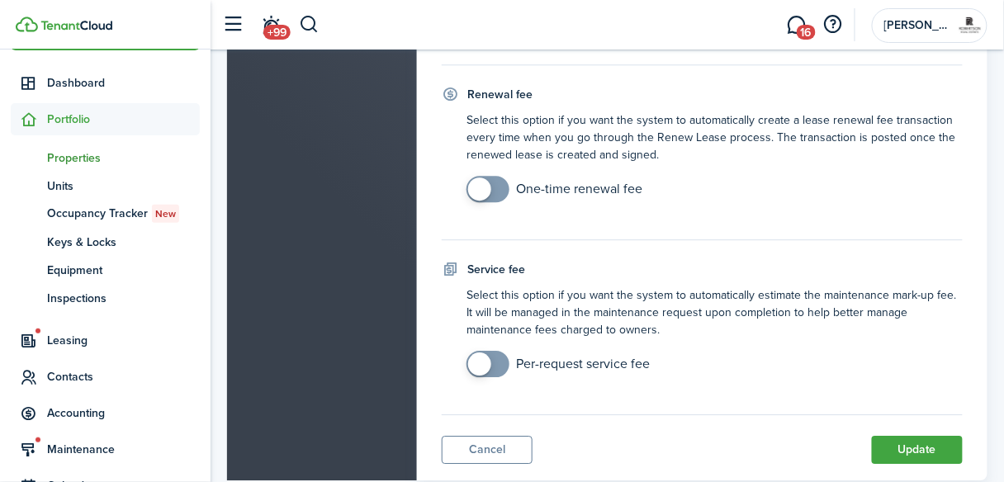
scroll to position [1089, 0]
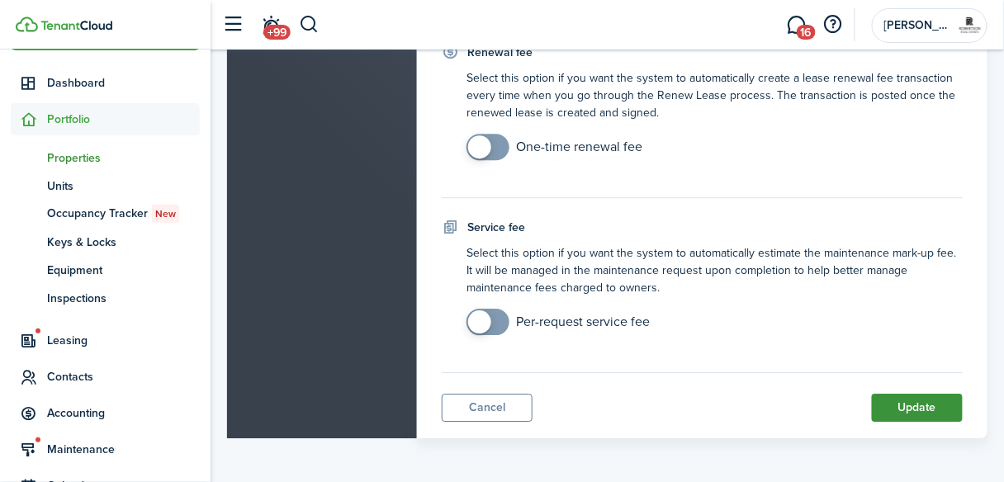
click at [880, 406] on button "Update" at bounding box center [917, 408] width 91 height 28
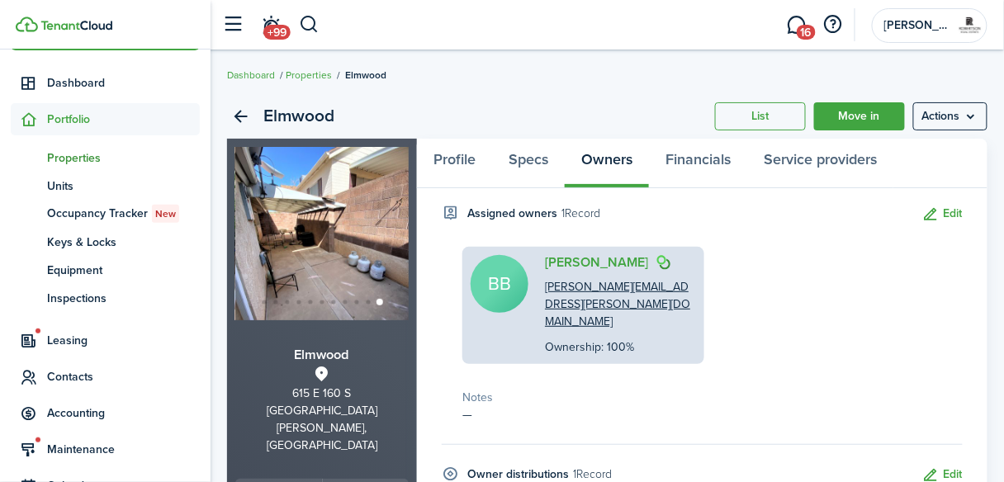
scroll to position [0, 0]
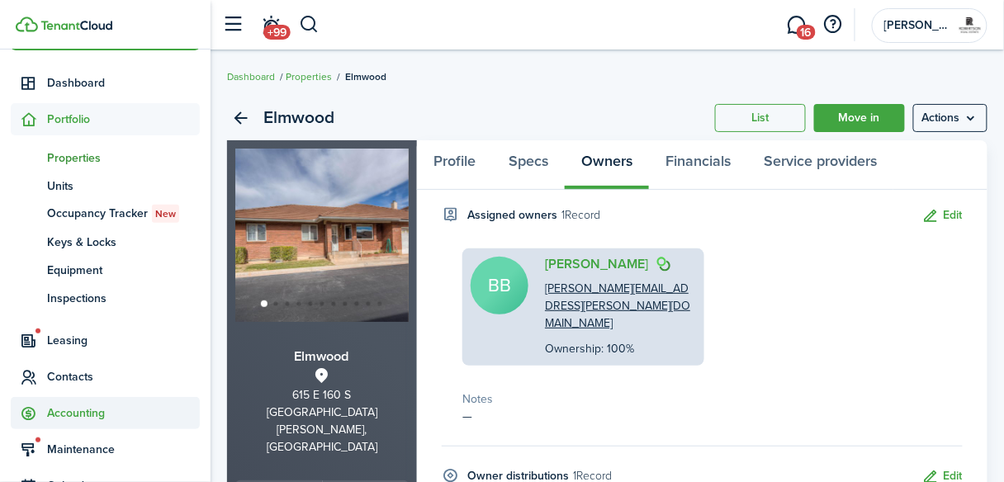
click at [82, 412] on span "Accounting" at bounding box center [123, 412] width 153 height 17
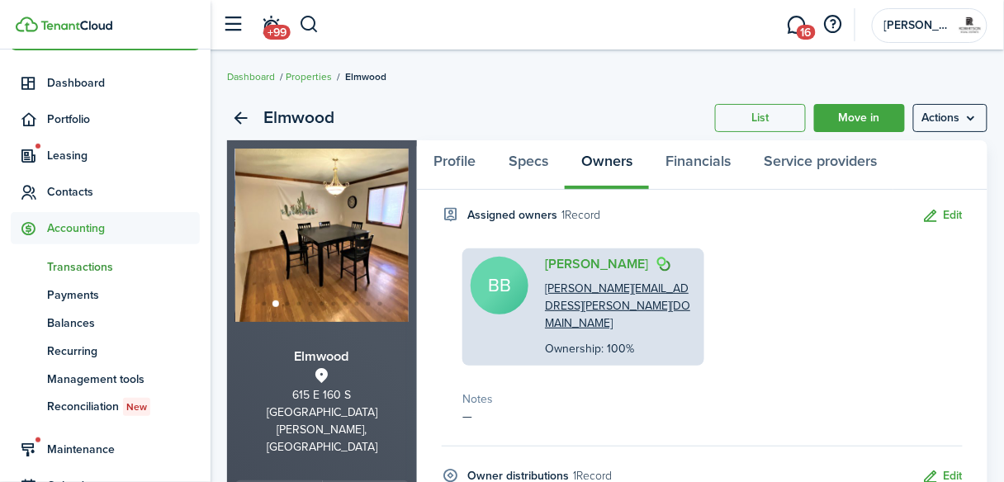
click at [69, 262] on span "Transactions" at bounding box center [123, 266] width 153 height 17
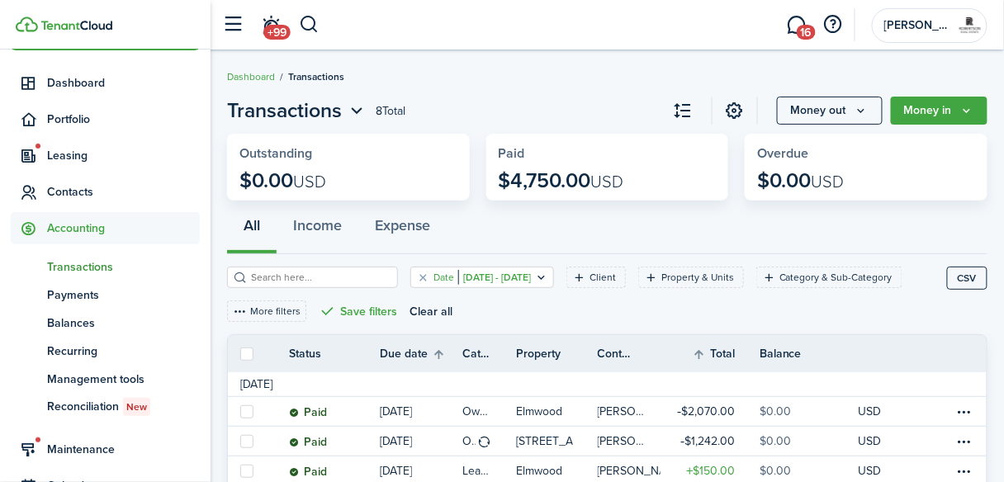
click at [548, 281] on icon "Open filter" at bounding box center [541, 277] width 14 height 13
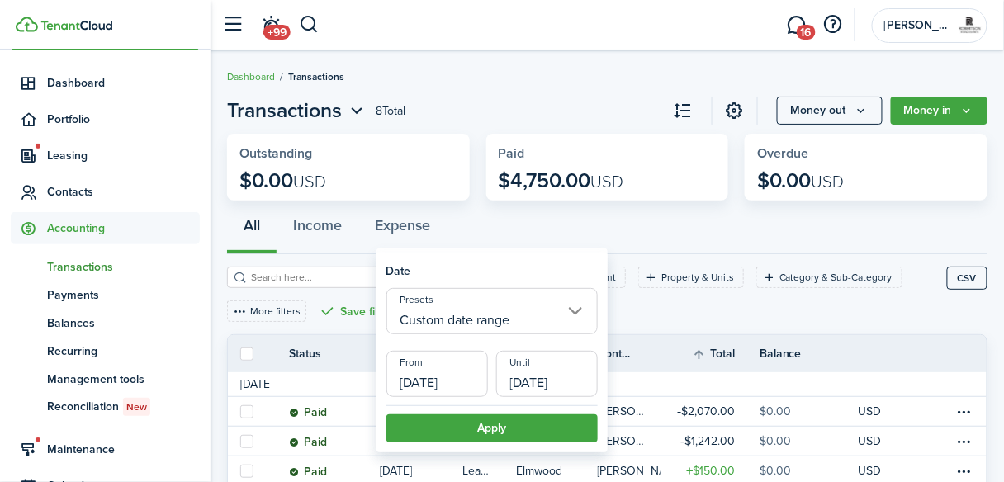
scroll to position [132, 0]
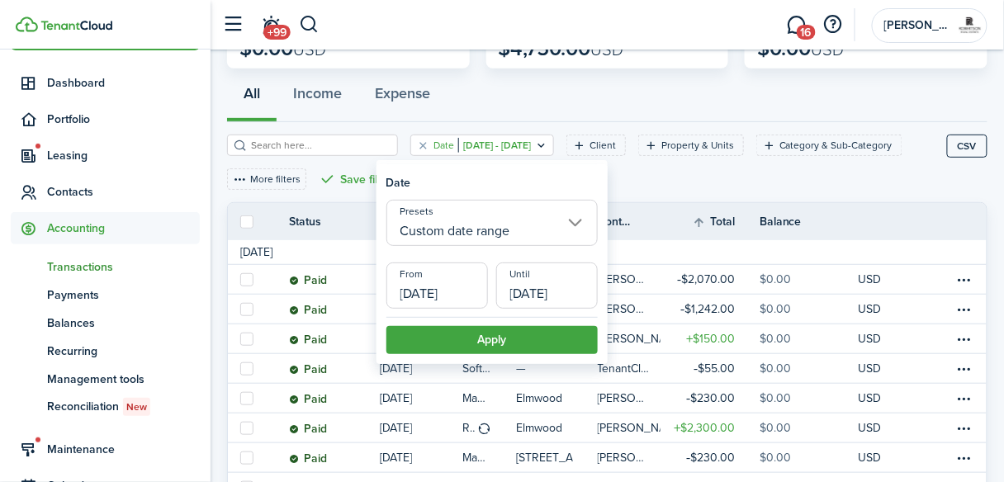
click at [578, 223] on input "Custom date range" at bounding box center [491, 223] width 211 height 46
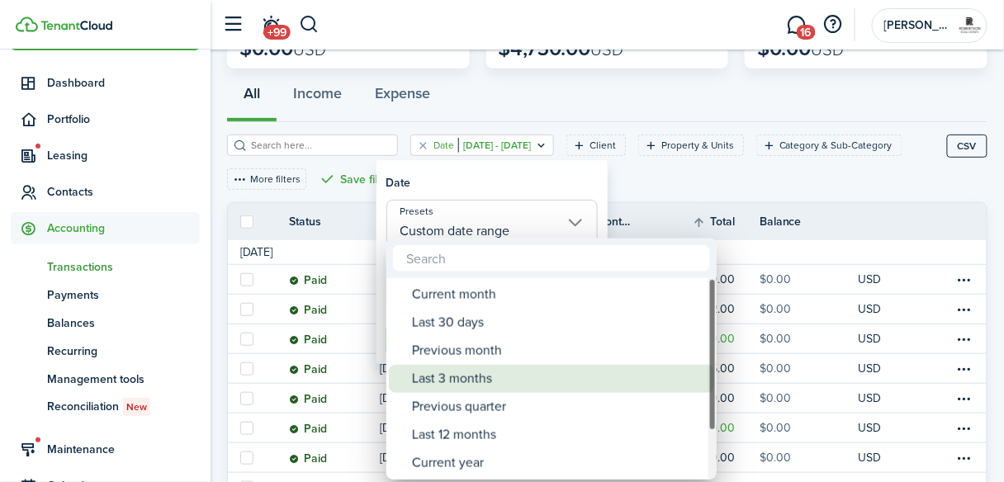
click at [485, 383] on div "Last 3 months" at bounding box center [558, 379] width 292 height 28
type input "Last 3 months"
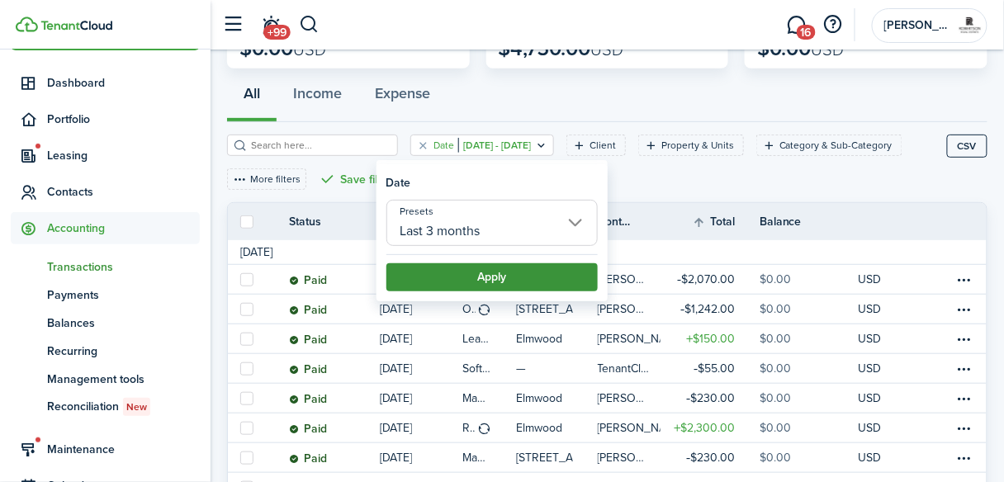
click at [471, 281] on button "Apply" at bounding box center [491, 277] width 211 height 28
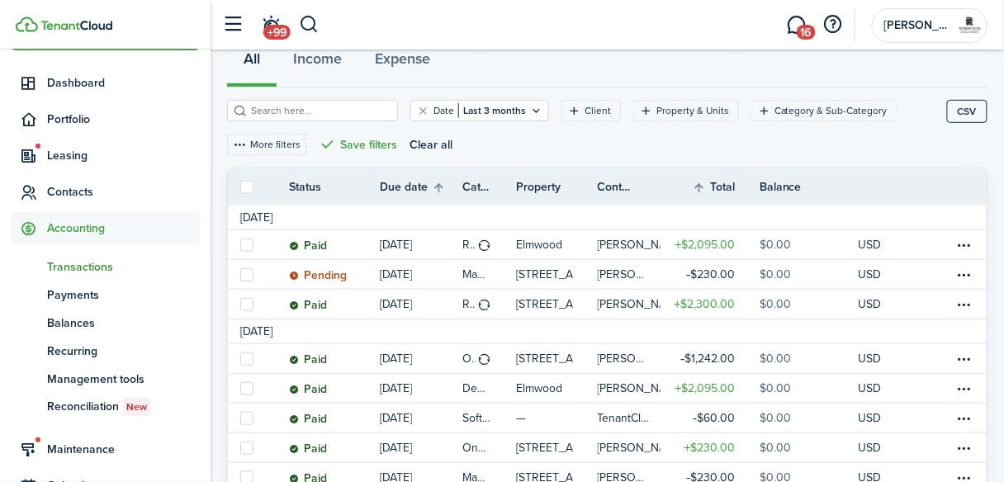
scroll to position [198, 0]
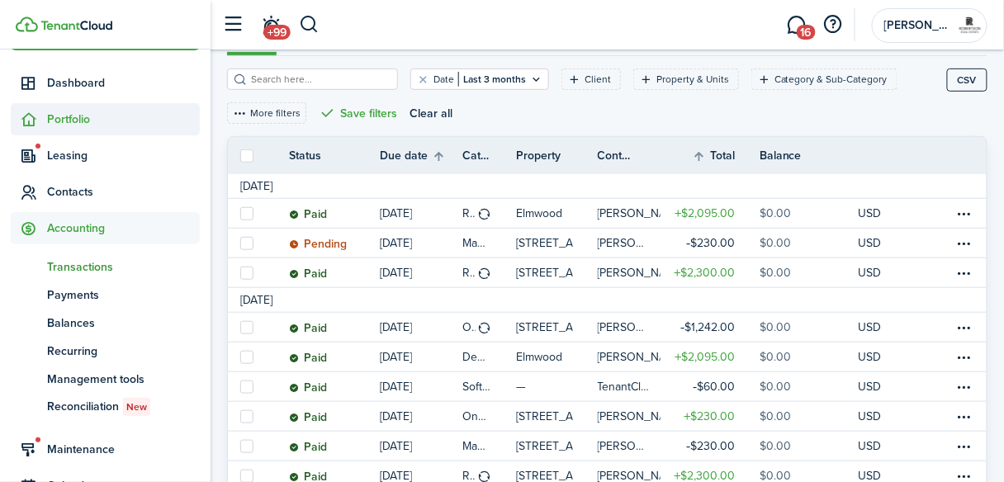
click at [78, 117] on span "Portfolio" at bounding box center [123, 119] width 153 height 17
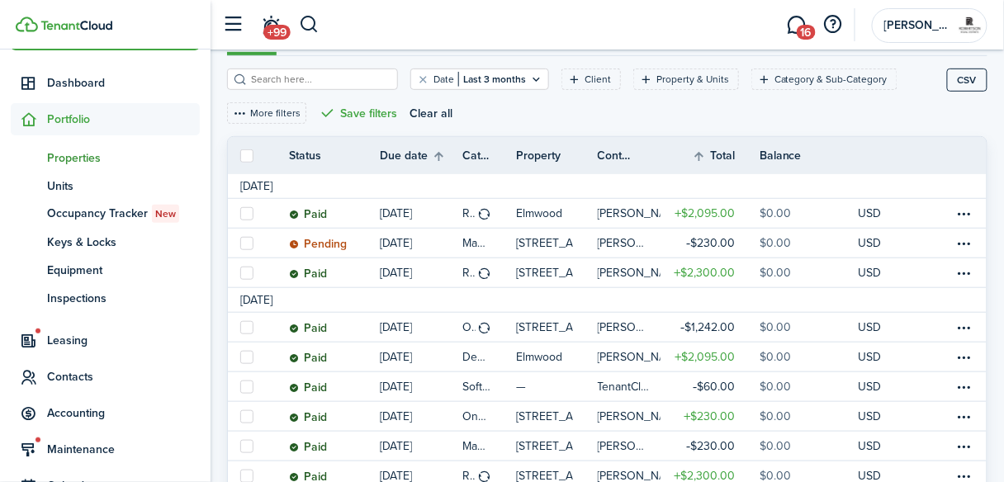
click at [84, 157] on span "Properties" at bounding box center [123, 157] width 153 height 17
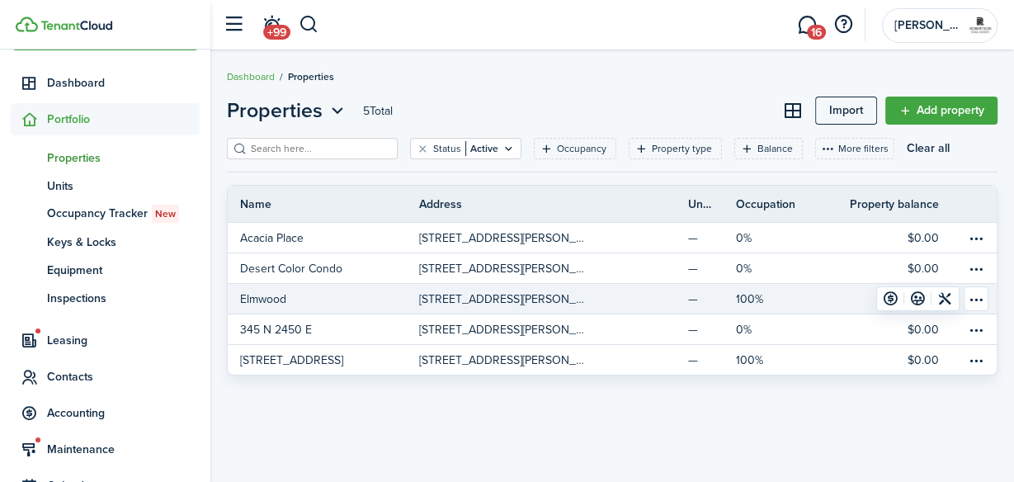
click at [288, 303] on link "Elmwood" at bounding box center [324, 299] width 192 height 30
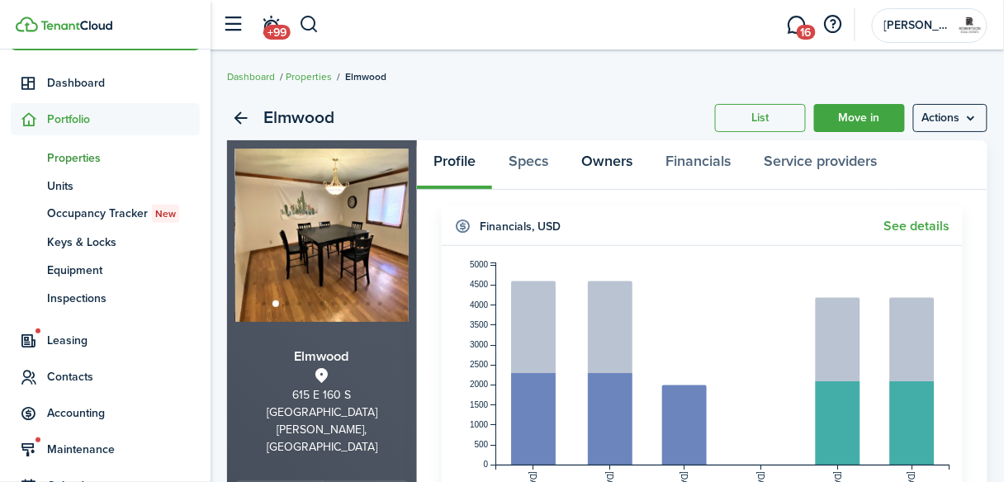
click at [611, 164] on link "Owners" at bounding box center [607, 165] width 84 height 50
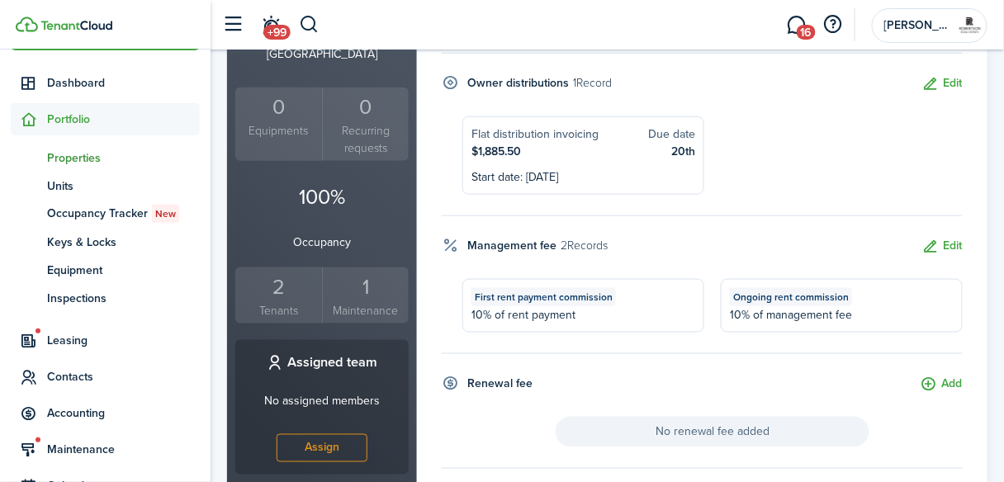
scroll to position [396, 0]
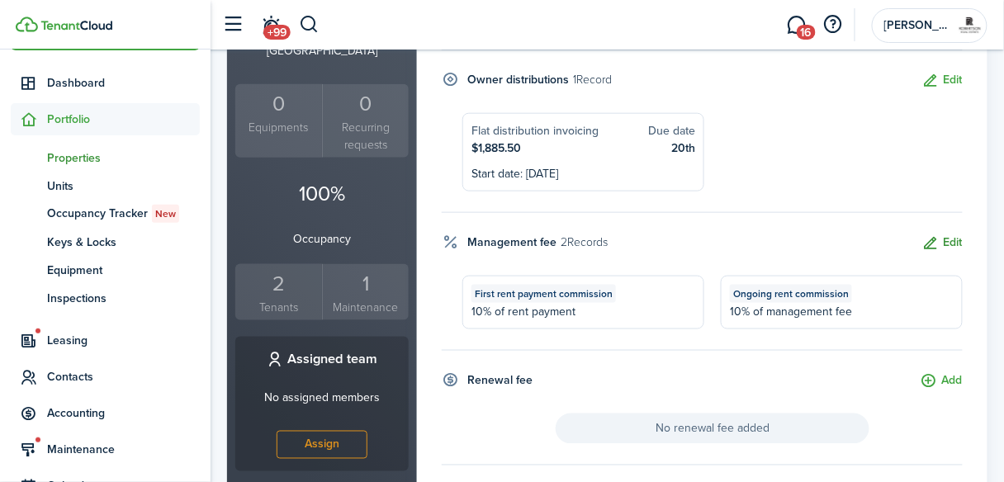
click at [958, 234] on button "Edit" at bounding box center [942, 243] width 40 height 19
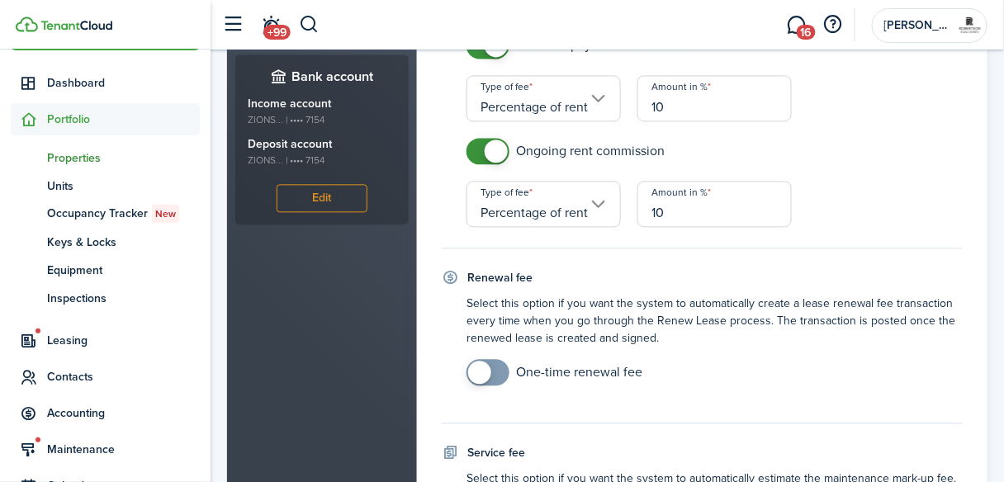
scroll to position [1055, 0]
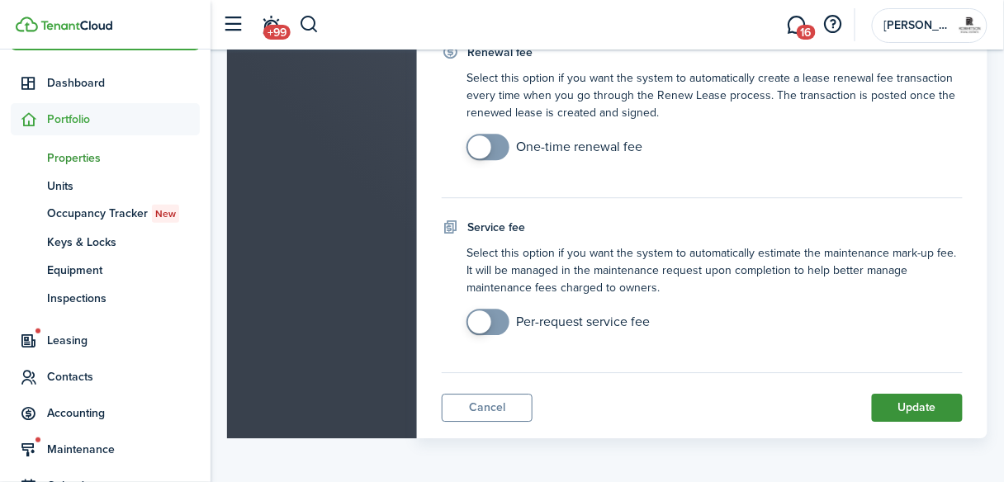
click at [891, 400] on button "Update" at bounding box center [917, 408] width 91 height 28
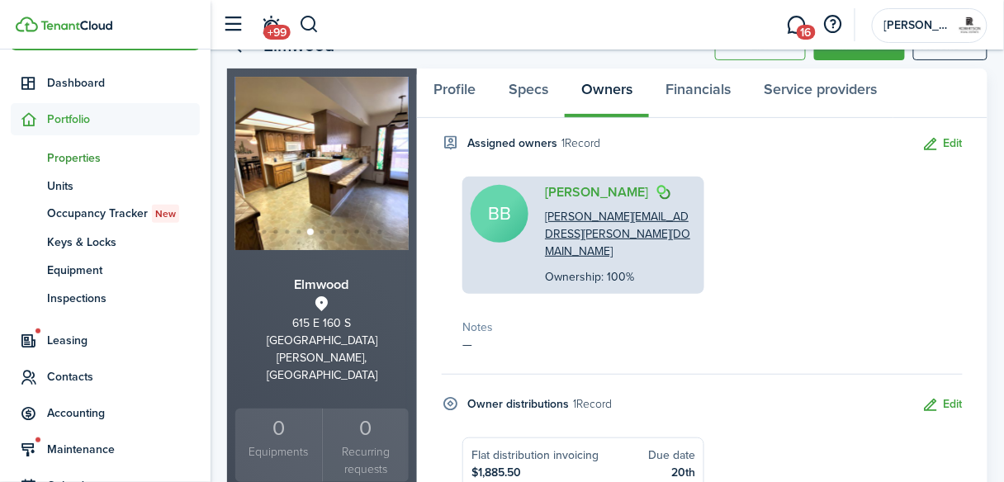
scroll to position [0, 0]
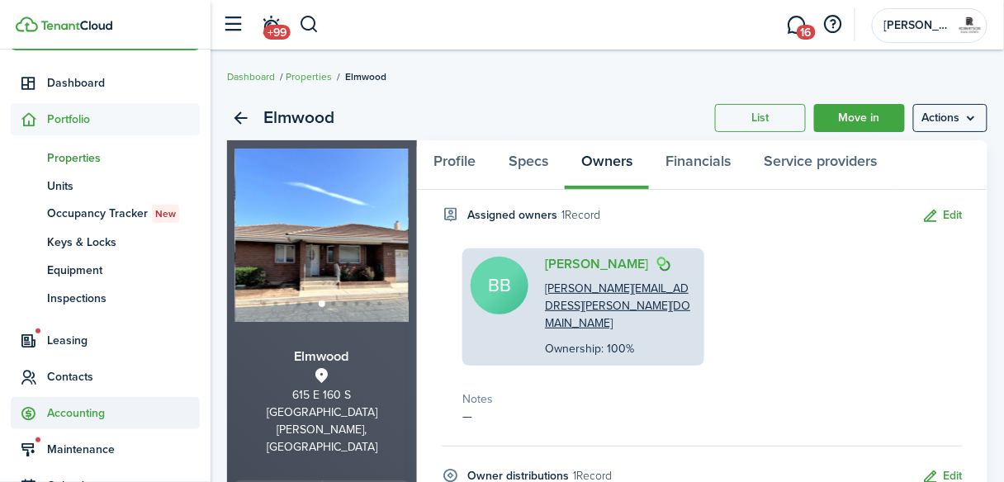
click at [84, 415] on span "Accounting" at bounding box center [123, 412] width 153 height 17
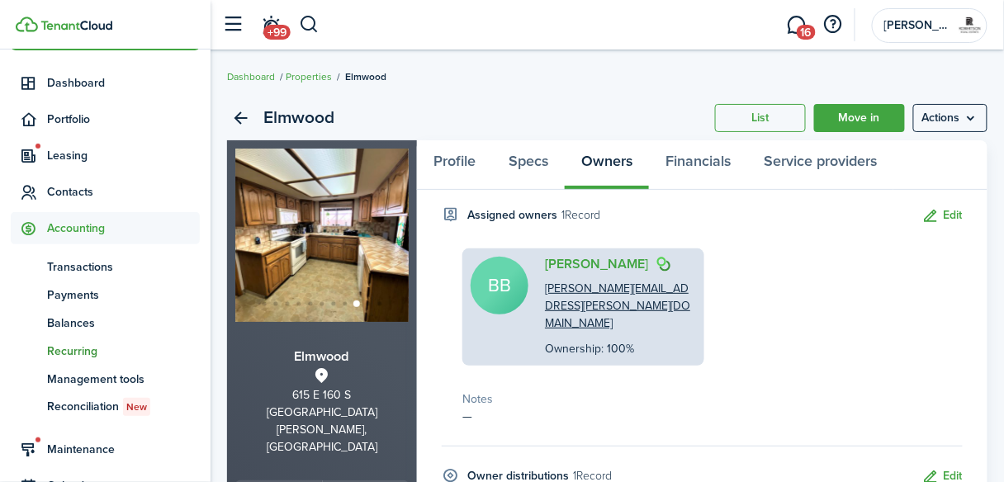
click at [74, 348] on span "Recurring" at bounding box center [123, 351] width 153 height 17
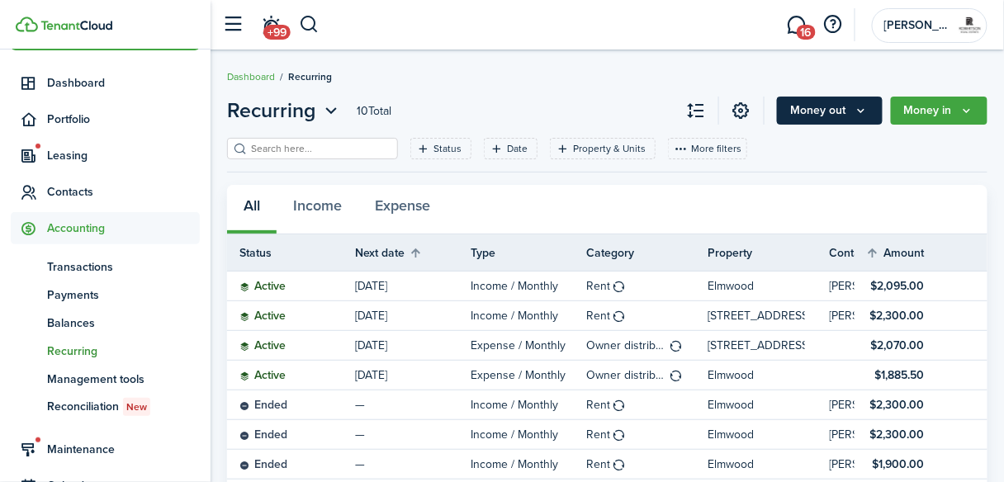
click at [865, 117] on button "Money out" at bounding box center [830, 111] width 106 height 28
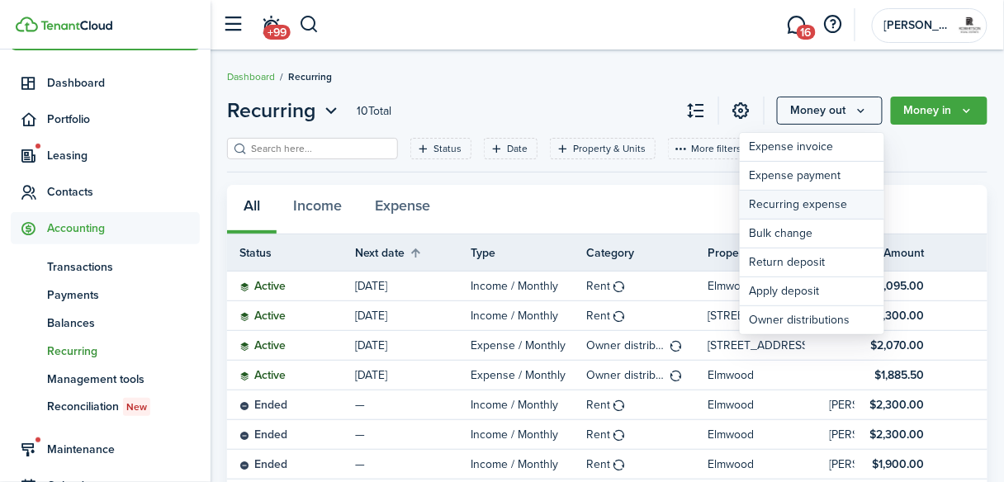
click at [836, 204] on link "Recurring expense" at bounding box center [812, 205] width 144 height 29
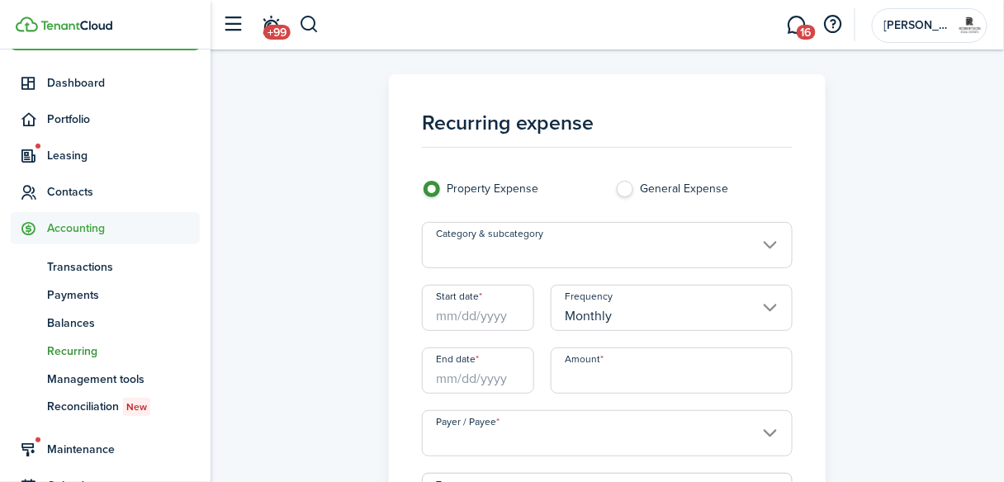
click at [768, 247] on input "Category & subcategory" at bounding box center [607, 245] width 371 height 46
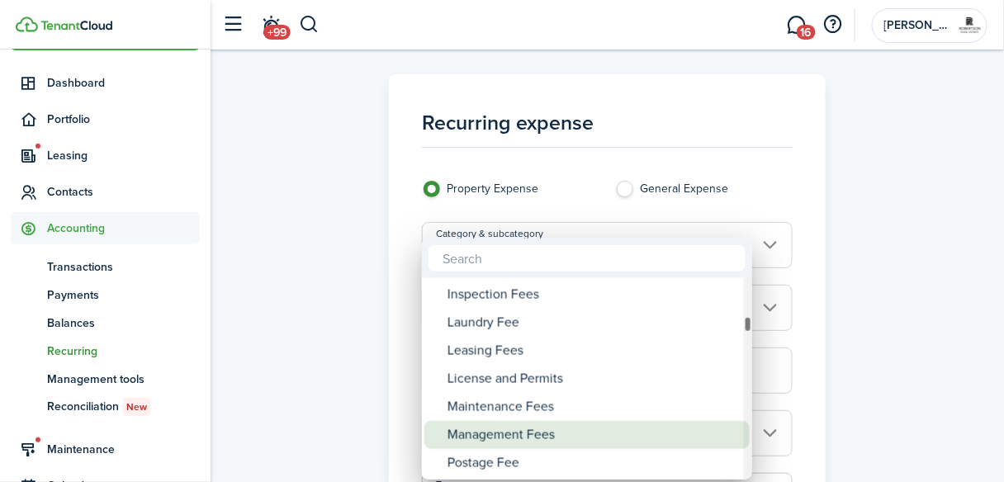
click at [525, 436] on div "Management Fees" at bounding box center [593, 435] width 292 height 28
type input "Dues and Fees / Management Fees"
